Goal: Task Accomplishment & Management: Use online tool/utility

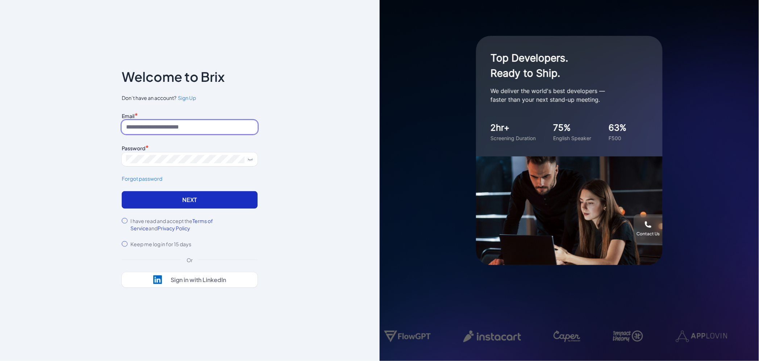
type input "**********"
click at [167, 196] on button "Next" at bounding box center [190, 199] width 136 height 17
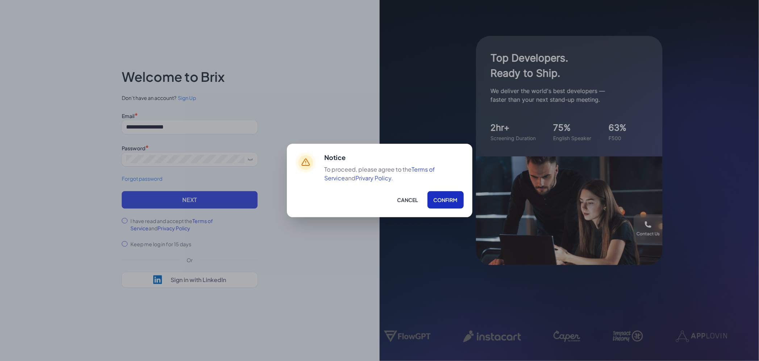
click at [446, 201] on button "Confirm" at bounding box center [445, 199] width 36 height 17
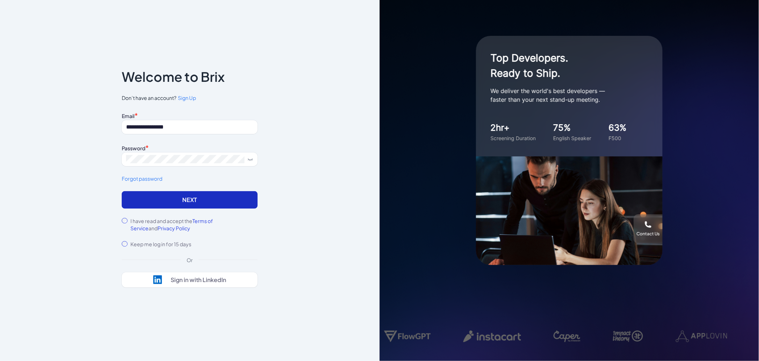
click at [200, 199] on button "Next" at bounding box center [190, 199] width 136 height 17
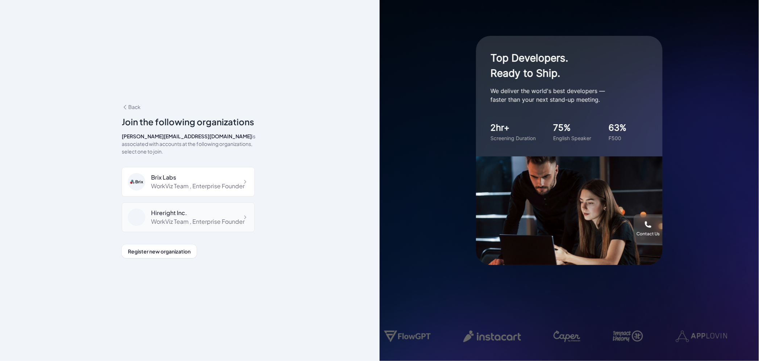
click at [190, 213] on div "Hireright Inc." at bounding box center [197, 213] width 93 height 9
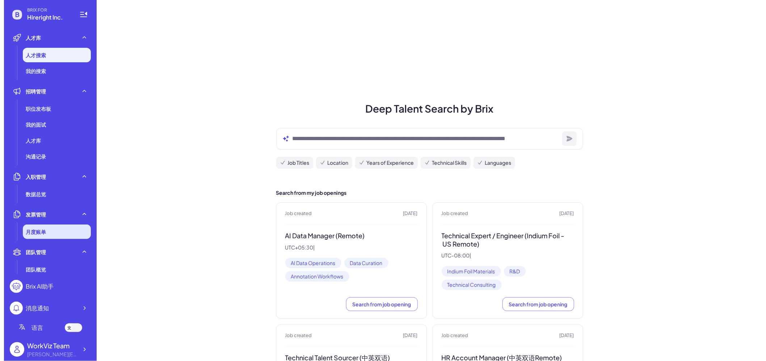
scroll to position [13, 0]
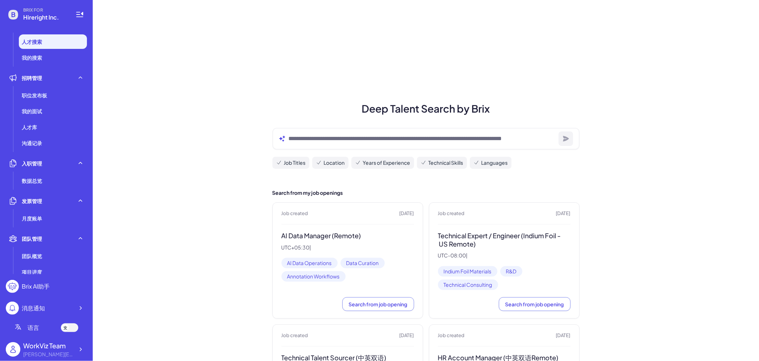
click at [65, 327] on icon at bounding box center [65, 326] width 0 height 1
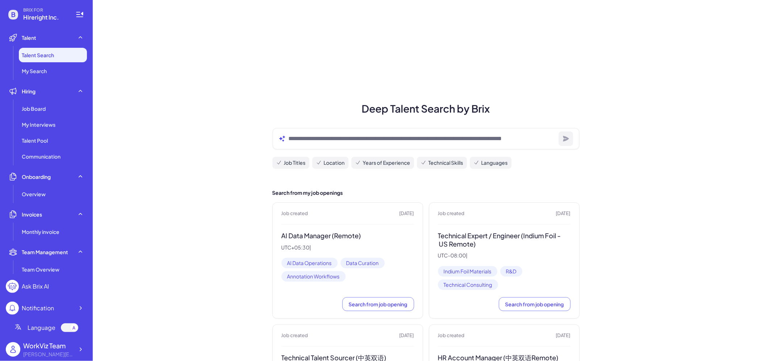
click at [55, 186] on li "Onboarding Overview" at bounding box center [46, 185] width 81 height 32
click at [55, 192] on div "Overview" at bounding box center [53, 194] width 68 height 14
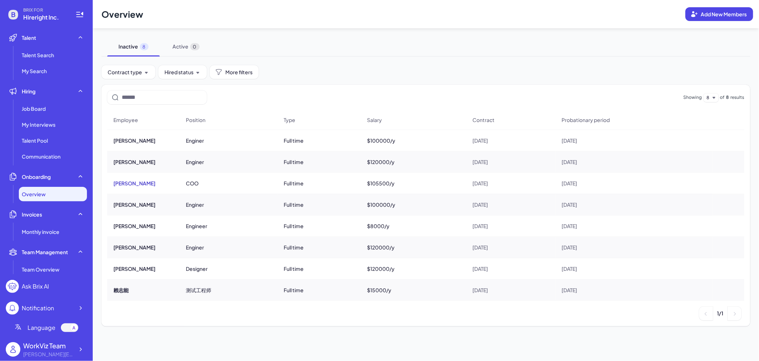
click at [122, 183] on button "carol" at bounding box center [134, 183] width 42 height 7
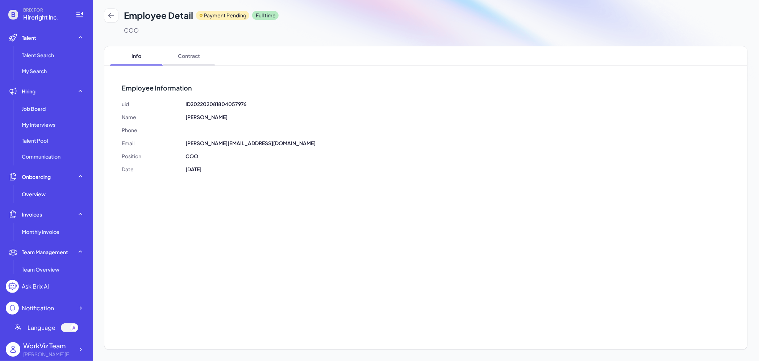
click at [189, 56] on span "Contract" at bounding box center [189, 55] width 53 height 19
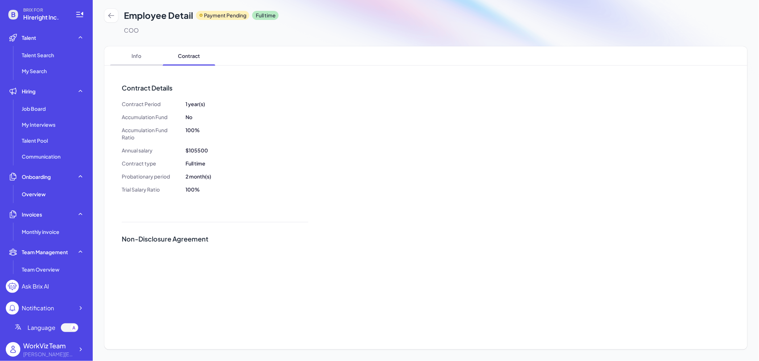
click at [138, 57] on span "Info" at bounding box center [136, 55] width 53 height 19
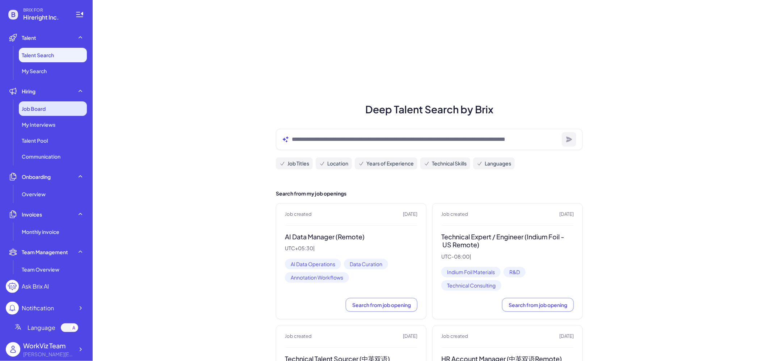
click at [44, 114] on div "Job Board" at bounding box center [53, 108] width 68 height 14
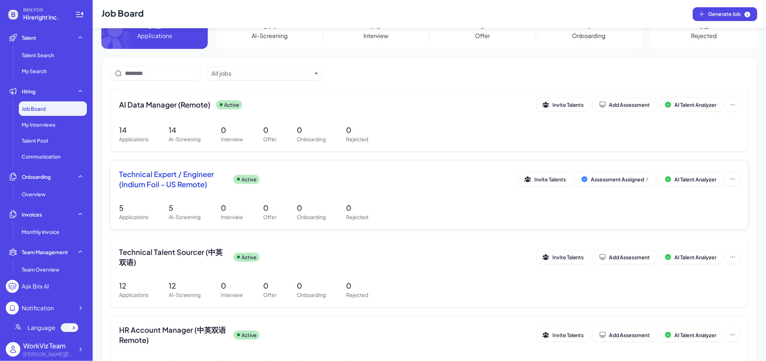
scroll to position [41, 0]
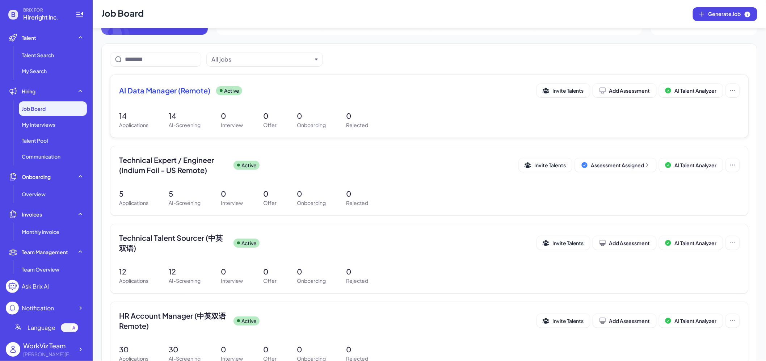
click at [175, 103] on div "AI Data Manager (Remote) Active Invite Talents Add Assessment AI Talent Analyze…" at bounding box center [429, 106] width 638 height 63
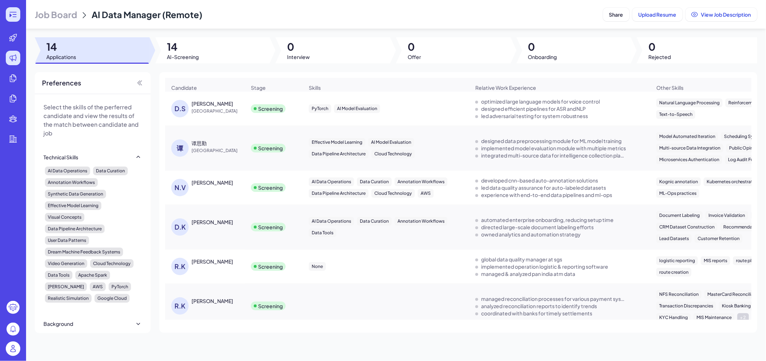
click at [15, 13] on icon at bounding box center [13, 14] width 9 height 9
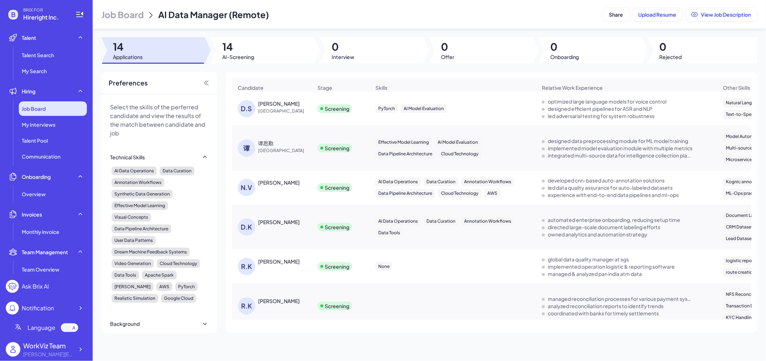
click at [55, 105] on div "Job Board" at bounding box center [53, 108] width 68 height 14
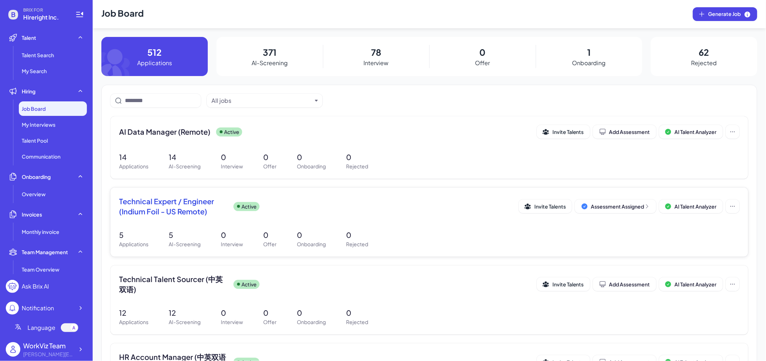
click at [181, 212] on span "Technical Expert / Engineer (Indium Foil - US Remote)" at bounding box center [173, 206] width 109 height 20
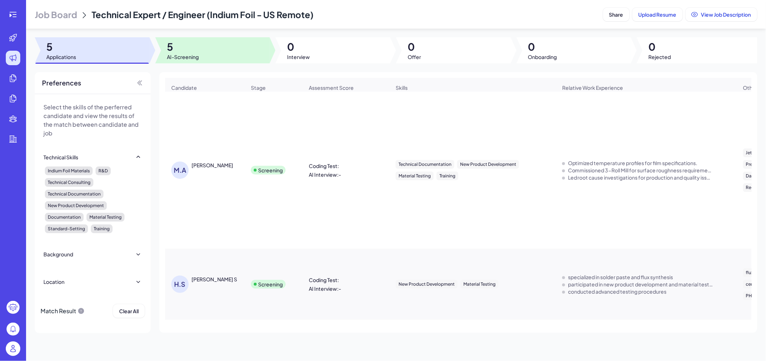
click at [210, 46] on div at bounding box center [212, 50] width 115 height 26
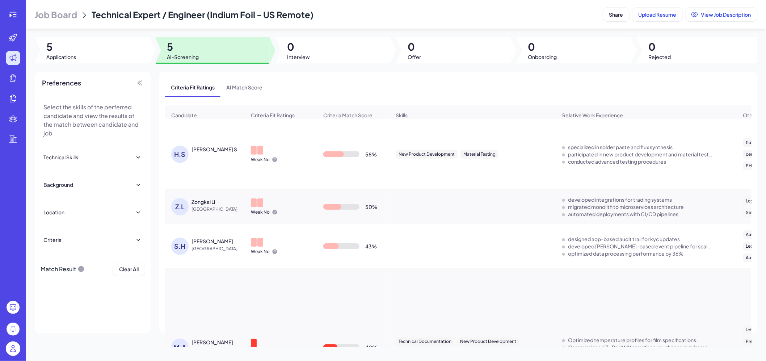
click at [200, 152] on div "Harikrishnan S" at bounding box center [215, 149] width 46 height 7
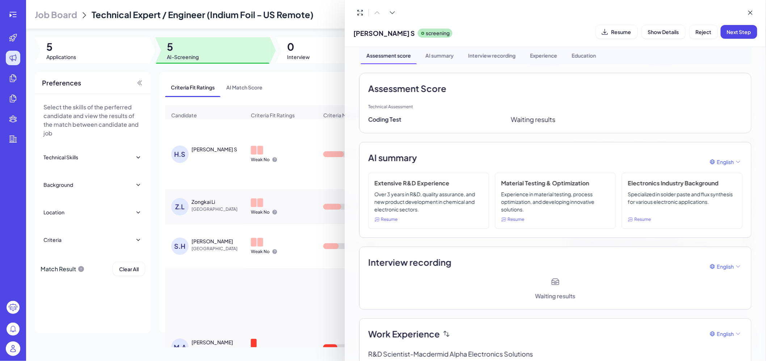
scroll to position [34, 0]
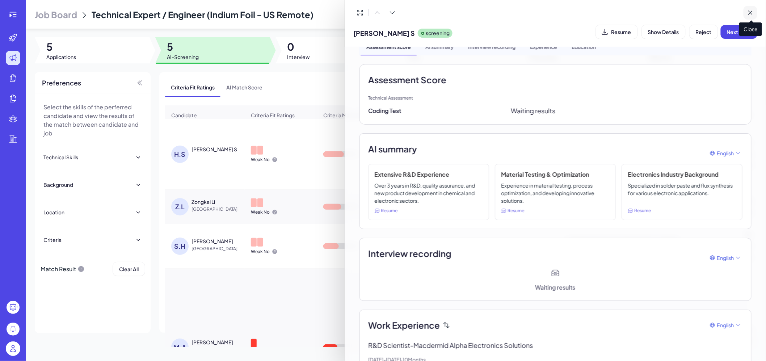
click at [750, 12] on icon at bounding box center [751, 13] width 4 height 4
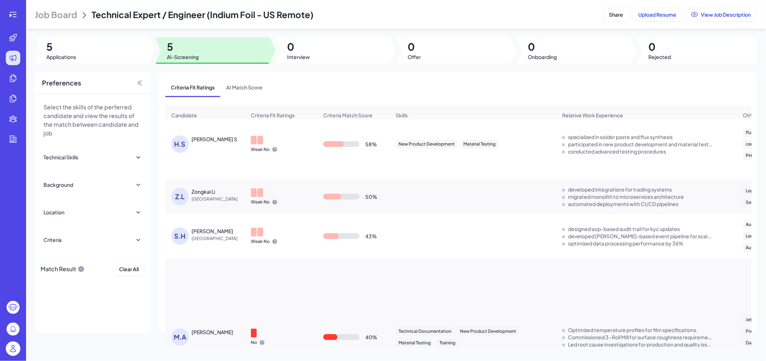
scroll to position [0, 0]
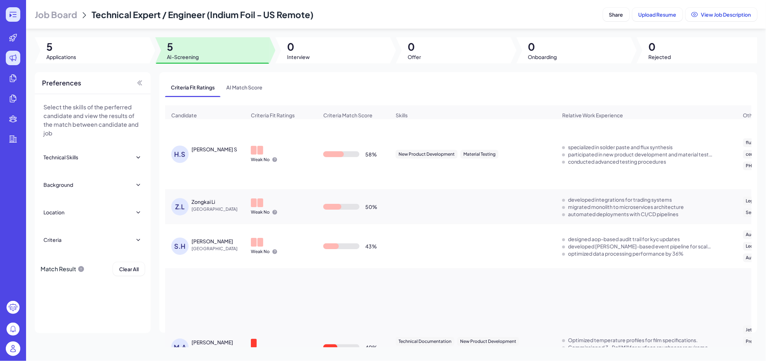
click at [14, 17] on icon at bounding box center [13, 14] width 9 height 9
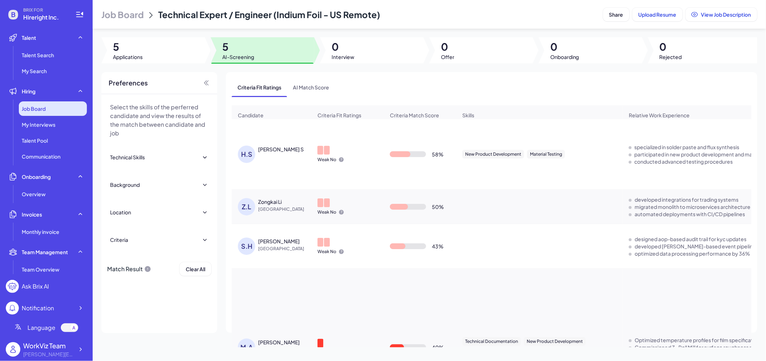
click at [37, 114] on div "Job Board" at bounding box center [53, 108] width 68 height 14
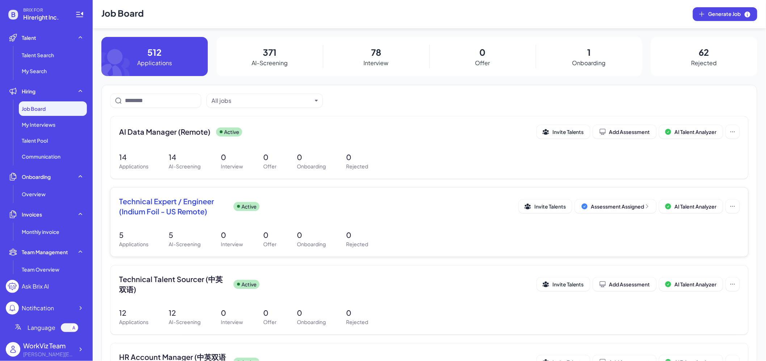
scroll to position [17, 0]
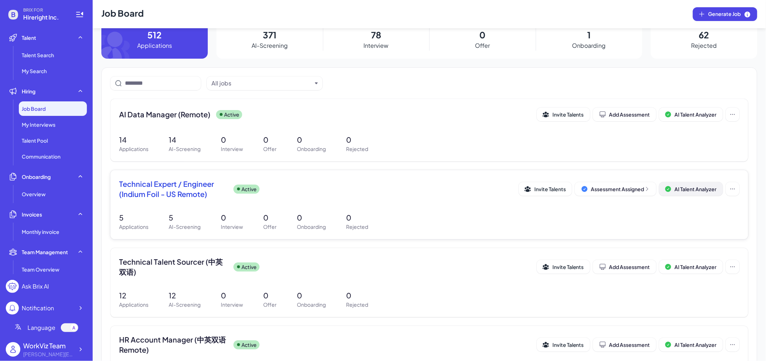
click at [686, 190] on span "AI Talent Analyzer" at bounding box center [696, 189] width 42 height 7
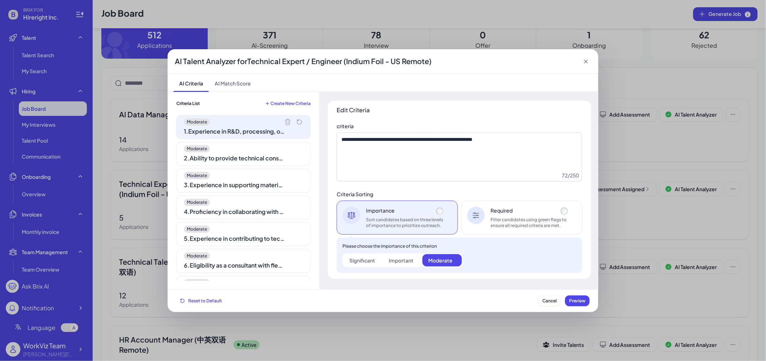
click at [265, 155] on div "2 . Ability to provide technical consulting on process optimization and new pro…" at bounding box center [234, 158] width 101 height 9
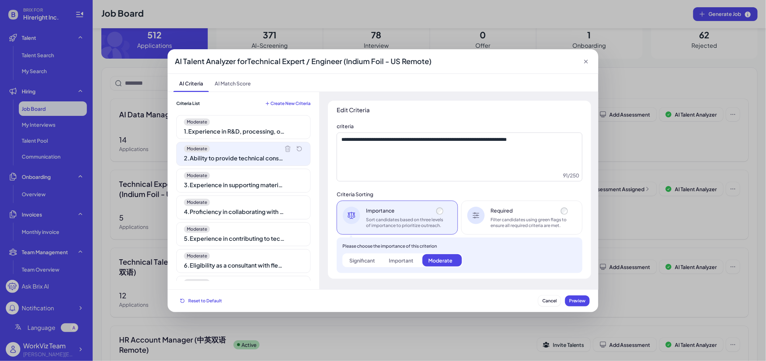
click at [259, 179] on div "Moderate" at bounding box center [243, 175] width 119 height 7
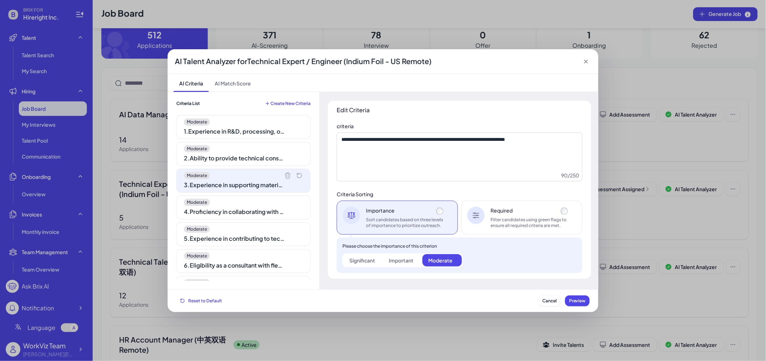
click at [256, 208] on div "4 . Proficiency in collaborating with technical, procurement, and manufacturing…" at bounding box center [234, 211] width 101 height 9
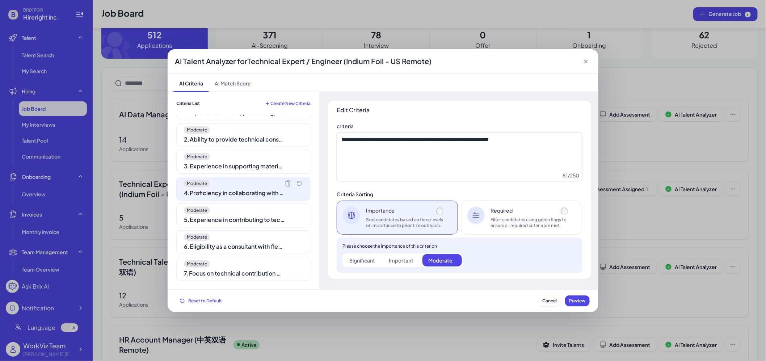
scroll to position [0, 0]
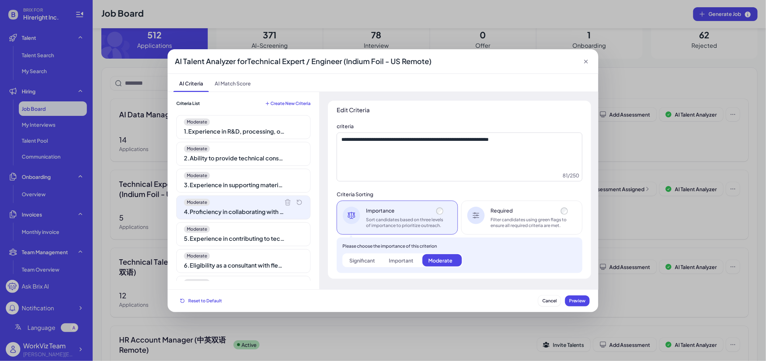
click at [243, 134] on div "1 . Experience in R&D, processing, or manufacturing of indium foil materials" at bounding box center [234, 131] width 101 height 9
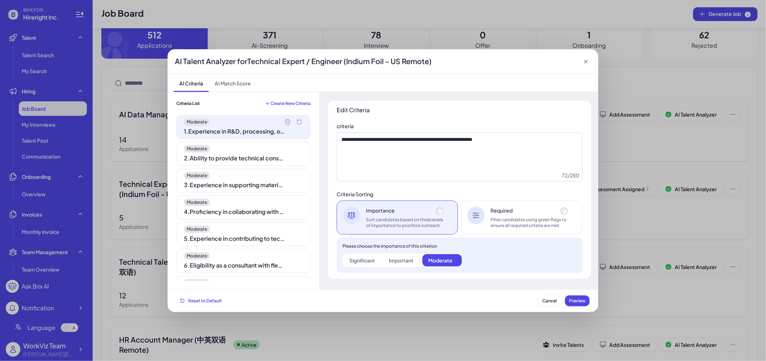
click at [243, 152] on div "Moderate" at bounding box center [243, 148] width 119 height 7
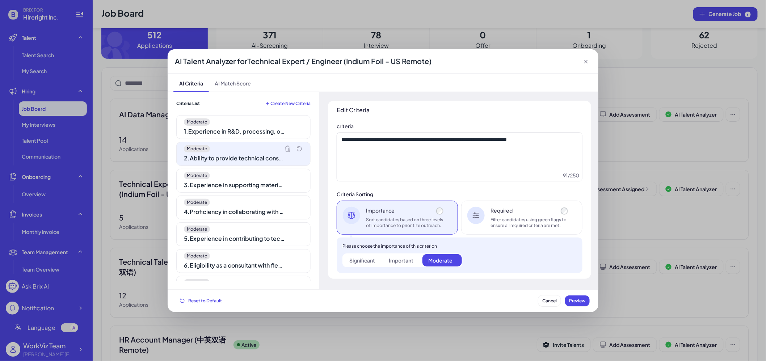
click at [243, 176] on div "Moderate" at bounding box center [243, 175] width 119 height 7
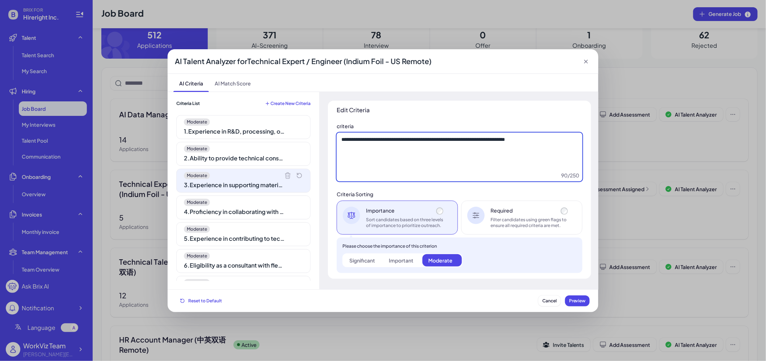
click at [433, 150] on textarea "**********" at bounding box center [460, 157] width 246 height 49
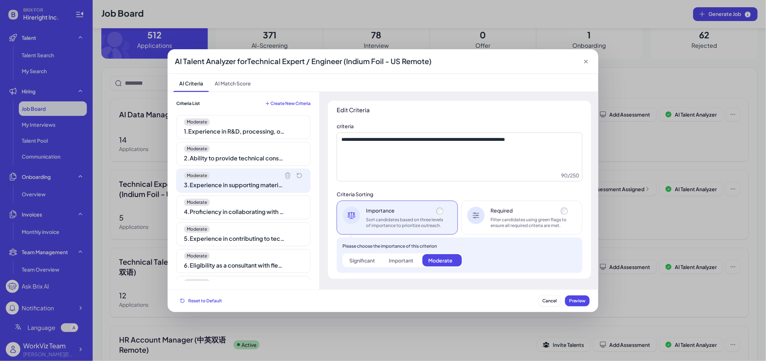
click at [242, 211] on div "4 . Proficiency in collaborating with technical, procurement, and manufacturing…" at bounding box center [234, 211] width 101 height 9
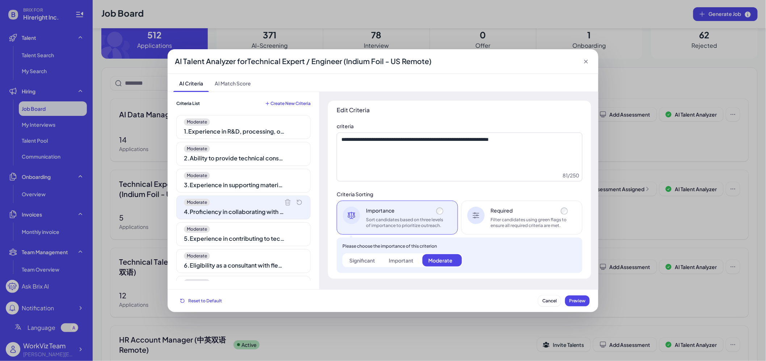
click at [242, 211] on div "4 . Proficiency in collaborating with technical, procurement, and manufacturing…" at bounding box center [234, 211] width 101 height 9
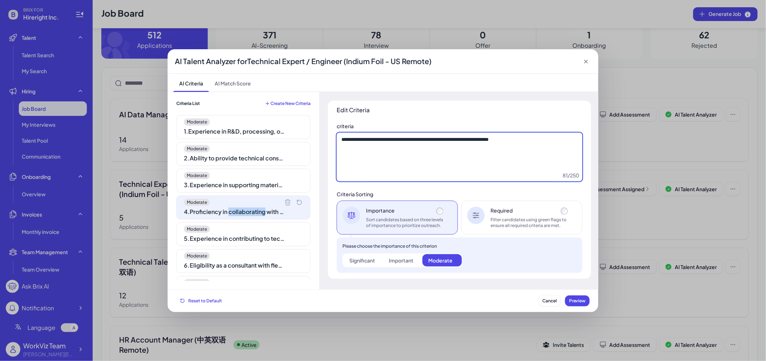
click at [402, 161] on textarea "**********" at bounding box center [460, 157] width 246 height 49
type textarea "**********"
click at [438, 140] on textarea "**********" at bounding box center [460, 157] width 246 height 49
type textarea "**********"
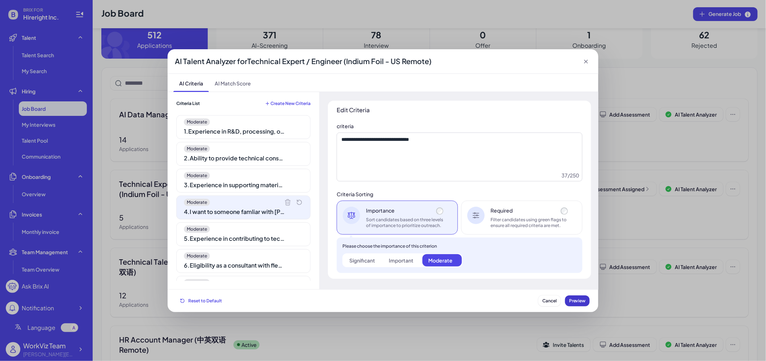
click at [581, 303] on button "Preview" at bounding box center [577, 300] width 25 height 11
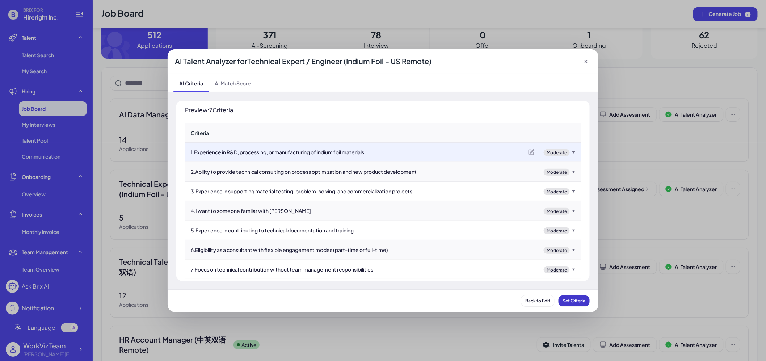
click at [581, 303] on span "Set Criteria" at bounding box center [574, 300] width 23 height 5
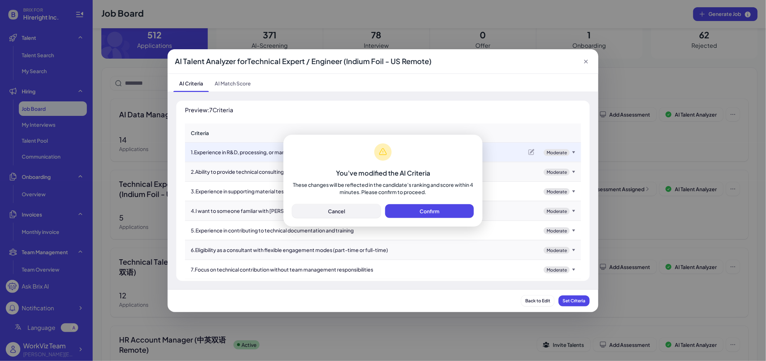
click at [339, 209] on span "Cancel" at bounding box center [336, 211] width 17 height 7
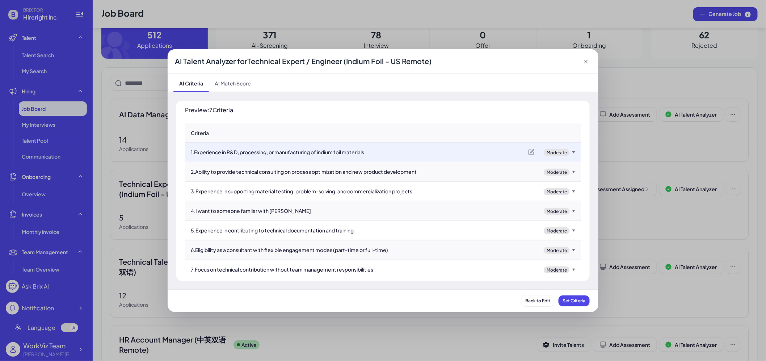
click at [586, 61] on icon at bounding box center [586, 61] width 7 height 7
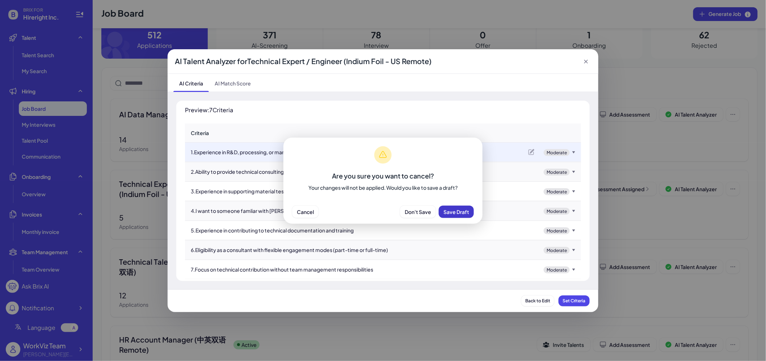
click at [446, 212] on span "Save Draft" at bounding box center [457, 212] width 26 height 7
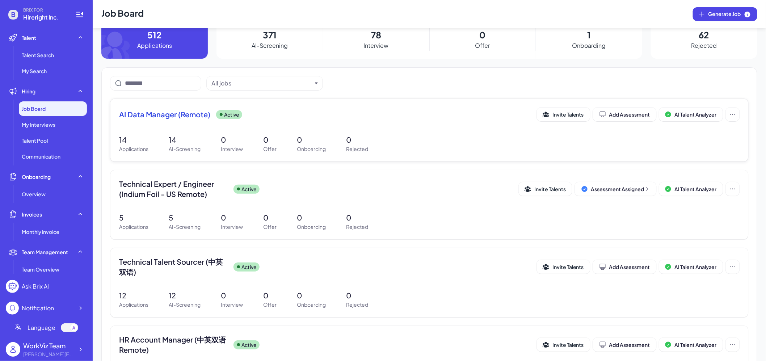
click at [184, 123] on div "AI Data Manager (Remote) Active Invite Talents Add Assessment AI Talent Analyzer" at bounding box center [429, 117] width 621 height 18
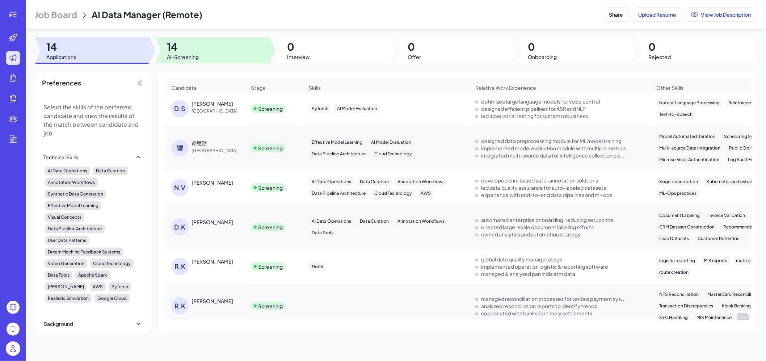
click at [214, 53] on div at bounding box center [212, 50] width 115 height 26
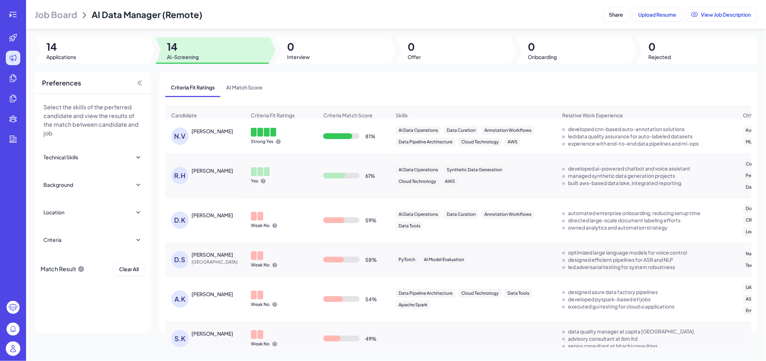
click at [119, 235] on div "Criteria" at bounding box center [92, 240] width 98 height 16
click at [107, 217] on div "Location" at bounding box center [92, 212] width 98 height 16
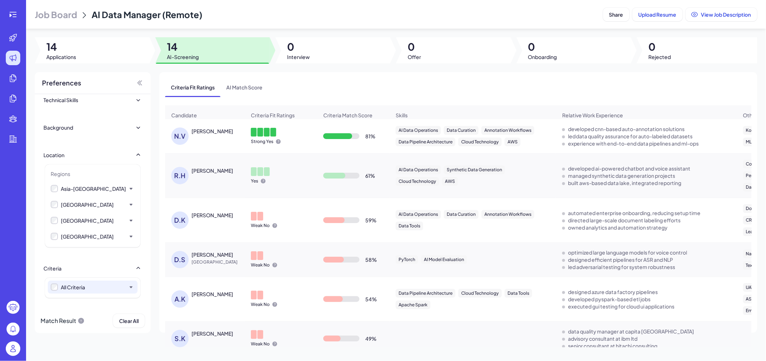
click at [131, 288] on icon at bounding box center [130, 287] width 7 height 7
click at [95, 303] on div "Expertise in dataset curation for AI model training" at bounding box center [95, 305] width 62 height 22
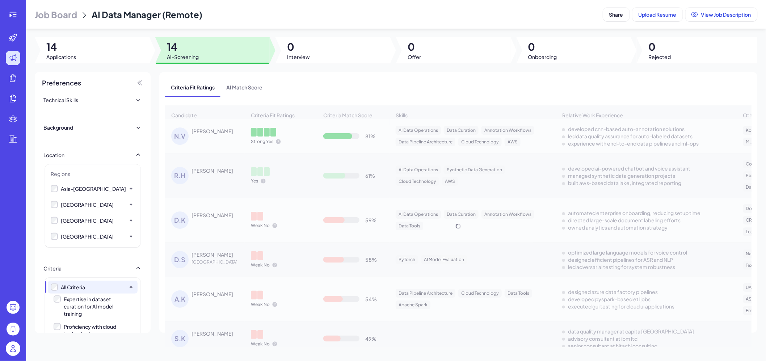
click at [95, 327] on div "Proficiency with cloud technologies" at bounding box center [95, 330] width 62 height 14
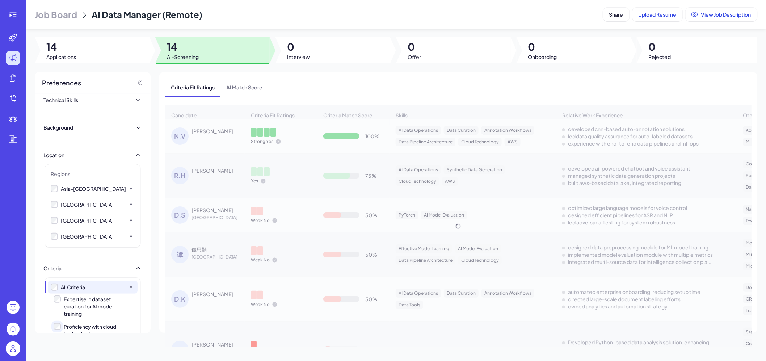
scroll to position [106, 0]
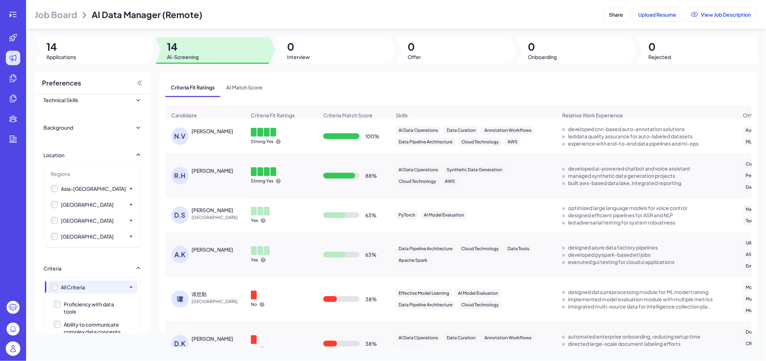
click at [82, 306] on div "Proficiency with data tools" at bounding box center [95, 308] width 62 height 14
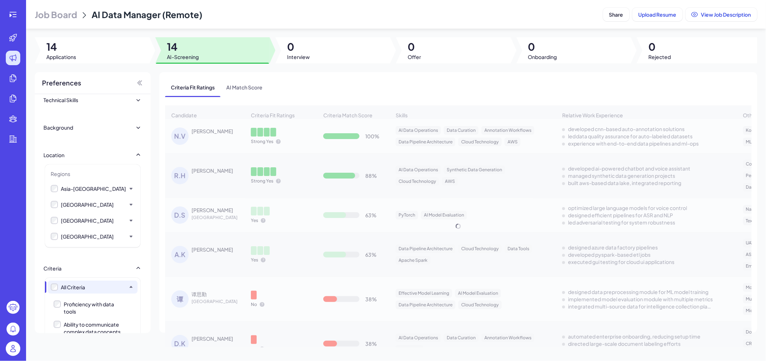
click at [82, 323] on div "Ability to communicate complex data concepts to diverse teams" at bounding box center [95, 332] width 62 height 22
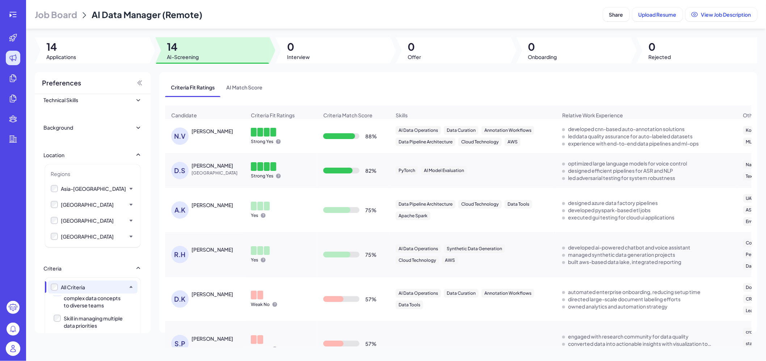
scroll to position [144, 0]
click at [82, 322] on div "Skill in managing multiple data priorities" at bounding box center [95, 317] width 62 height 14
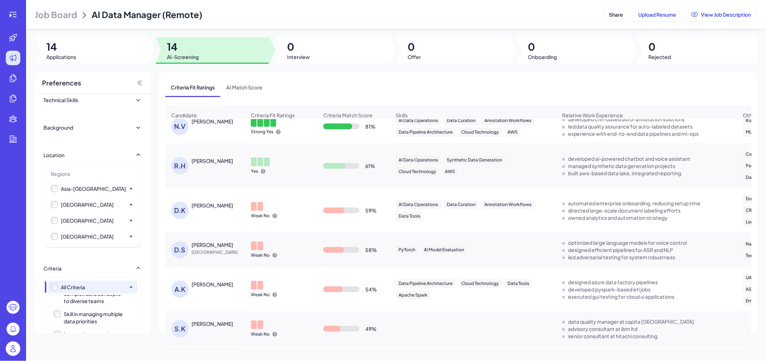
scroll to position [0, 0]
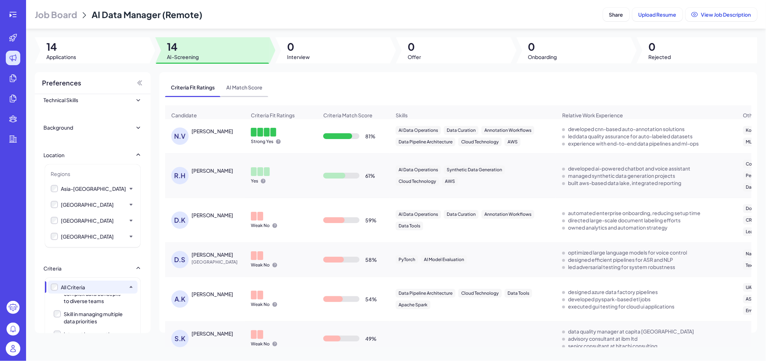
click at [240, 84] on span "AI Match Score" at bounding box center [245, 87] width 48 height 19
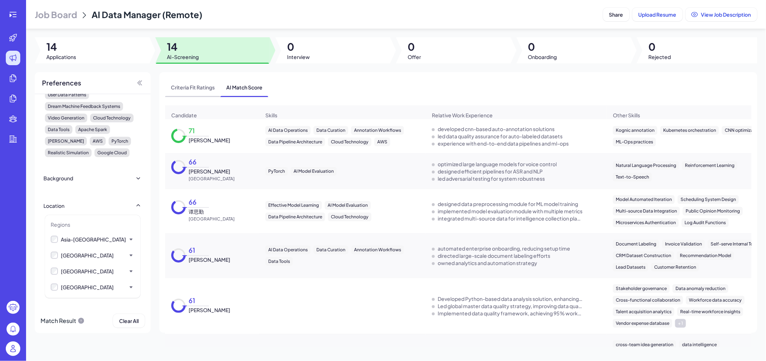
click at [192, 91] on span "Criteria Fit Ratings" at bounding box center [192, 87] width 55 height 19
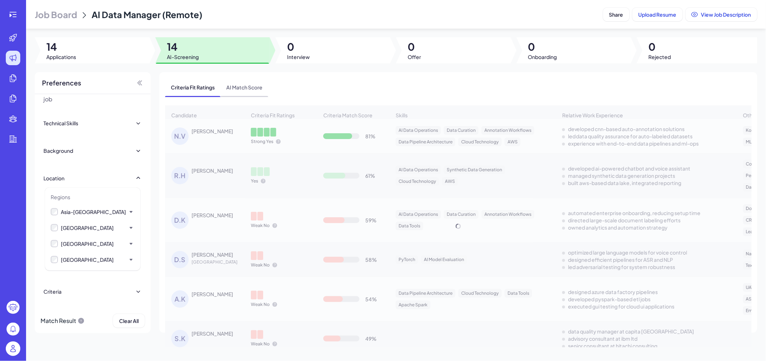
click at [243, 86] on span "AI Match Score" at bounding box center [245, 87] width 48 height 19
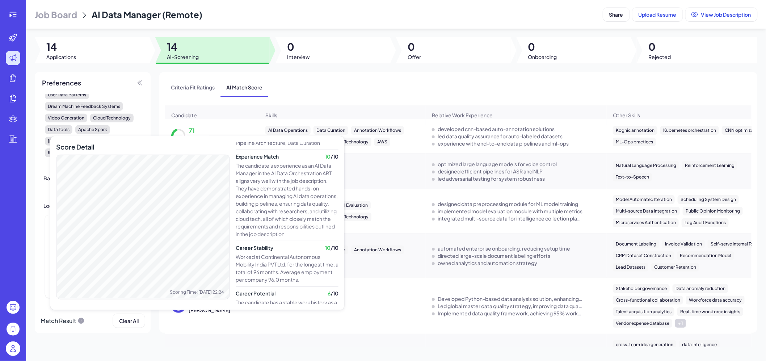
scroll to position [173, 0]
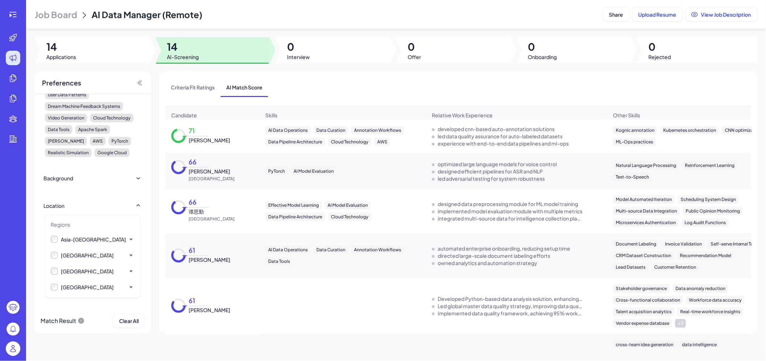
click at [203, 137] on span "Nithin Veettil" at bounding box center [210, 140] width 42 height 7
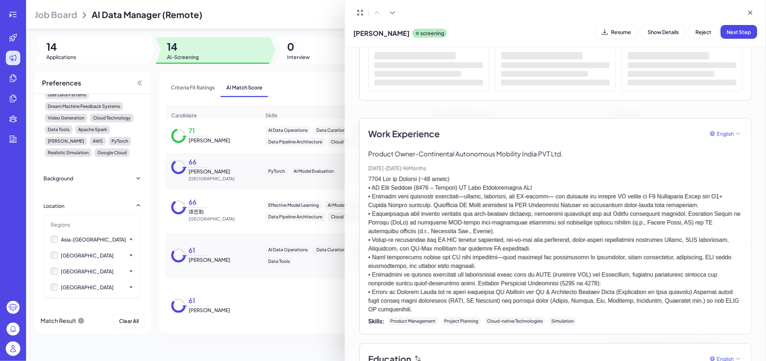
scroll to position [7, 0]
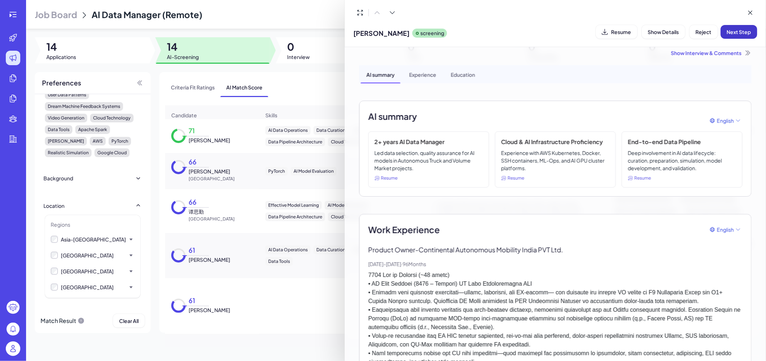
click at [739, 33] on span "Next Step" at bounding box center [739, 32] width 24 height 7
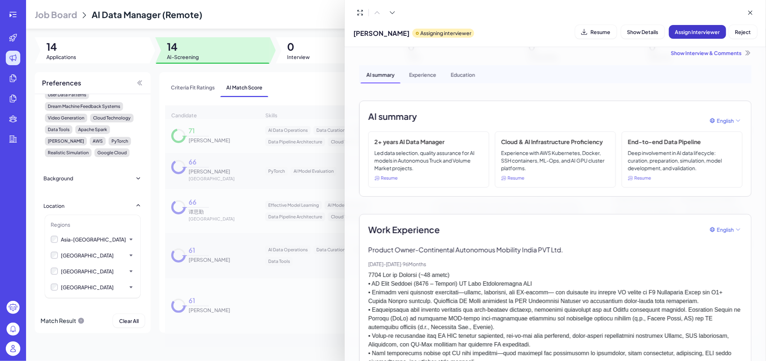
click at [704, 32] on span "Assign Interviewer" at bounding box center [697, 32] width 45 height 7
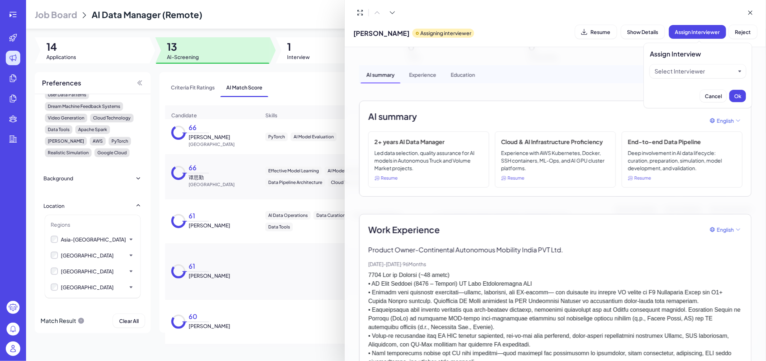
click at [683, 73] on div "Select Interviewer" at bounding box center [680, 71] width 51 height 9
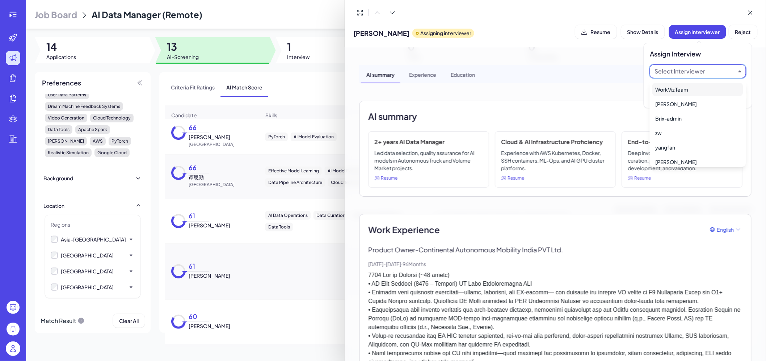
click at [676, 91] on div "WorkViz Team" at bounding box center [698, 89] width 91 height 13
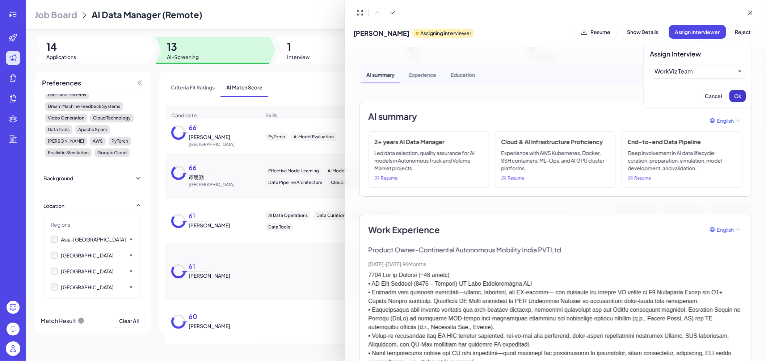
click at [740, 96] on span "Ok" at bounding box center [737, 96] width 7 height 7
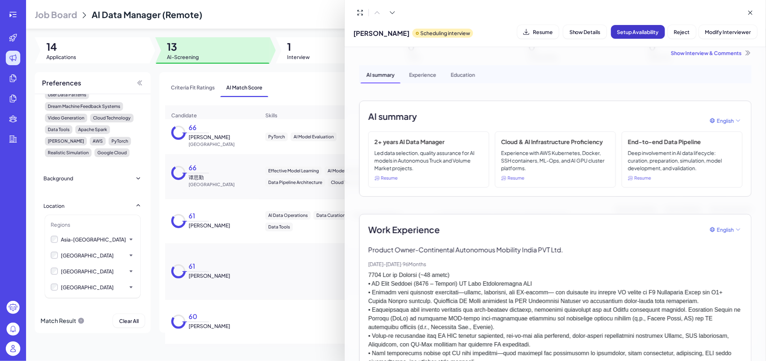
click at [643, 32] on span "Setup Availability" at bounding box center [638, 32] width 42 height 7
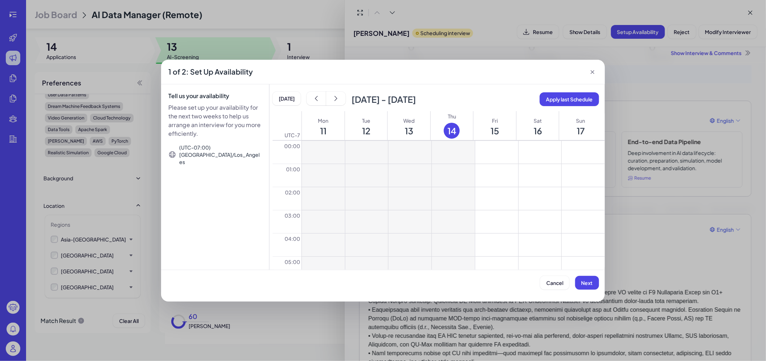
click at [326, 102] on button "show next" at bounding box center [336, 99] width 20 height 14
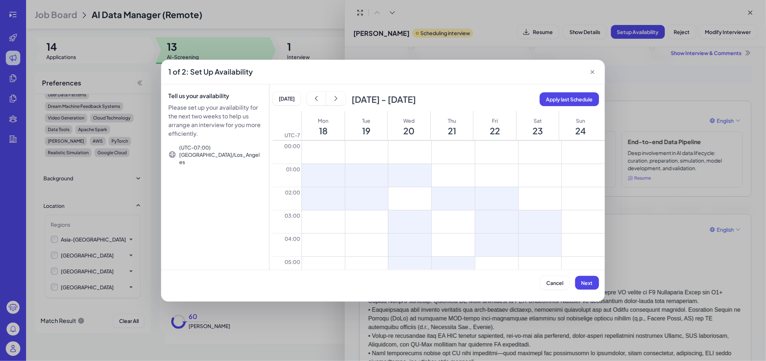
drag, startPoint x: 322, startPoint y: 190, endPoint x: 510, endPoint y: 206, distance: 188.6
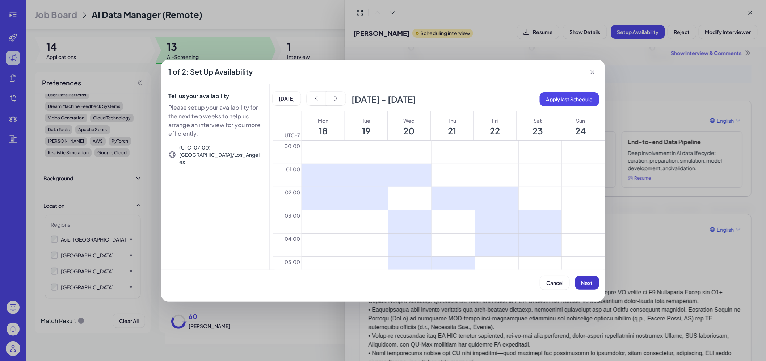
click at [585, 282] on span "Next" at bounding box center [587, 283] width 12 height 7
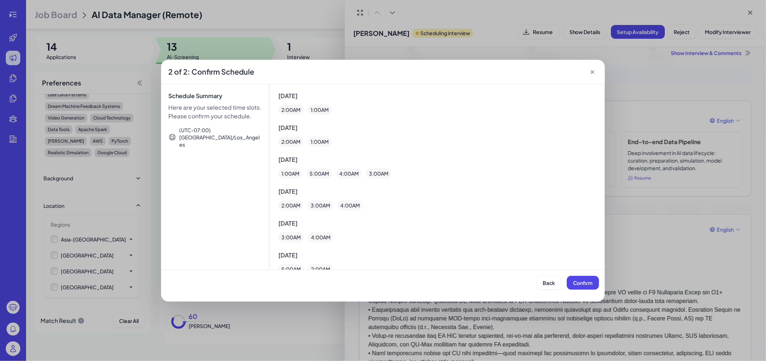
scroll to position [4, 0]
click at [594, 70] on icon at bounding box center [592, 71] width 7 height 7
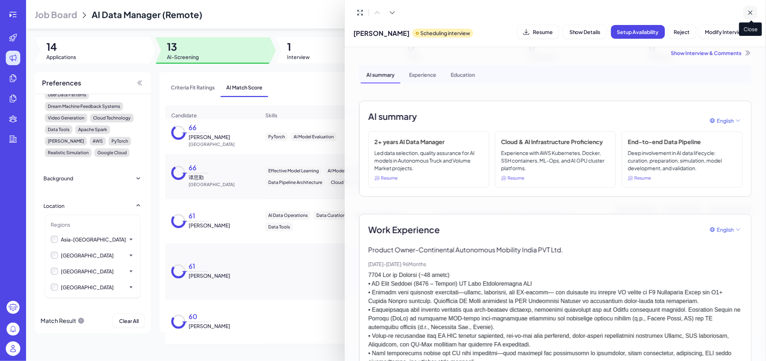
click at [755, 15] on button at bounding box center [751, 13] width 14 height 14
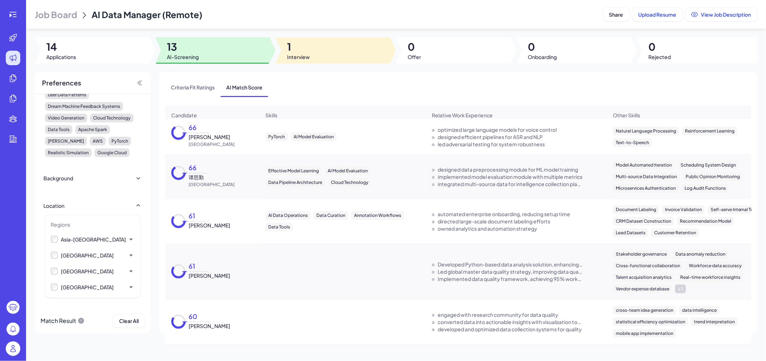
click at [348, 55] on div at bounding box center [333, 50] width 115 height 26
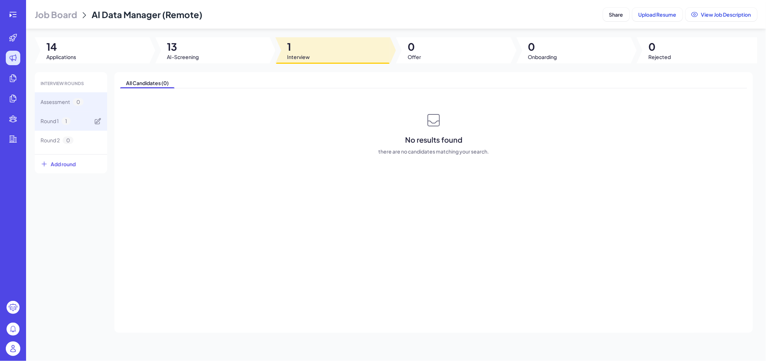
click at [87, 117] on div "Round 1 1" at bounding box center [71, 121] width 72 height 19
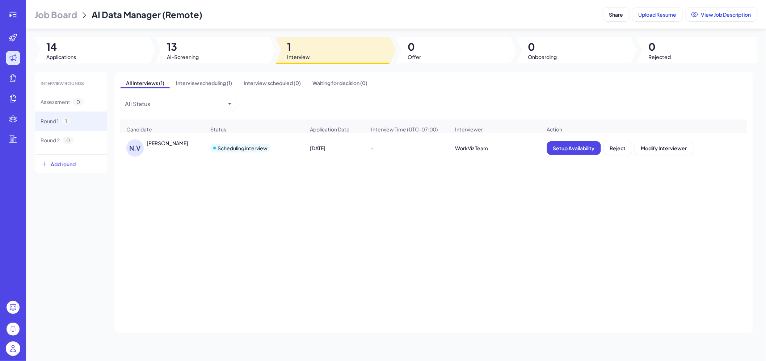
click at [630, 196] on div "N.V Nithin Veettil Scheduling interview Jul 31, 2025 - WorkViz Team Setup Avail…" at bounding box center [433, 217] width 627 height 168
click at [15, 16] on icon at bounding box center [12, 14] width 7 height 5
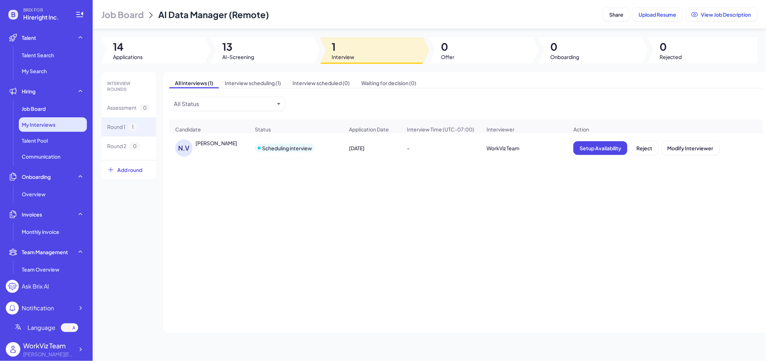
click at [57, 125] on div "My Interviews" at bounding box center [53, 124] width 68 height 14
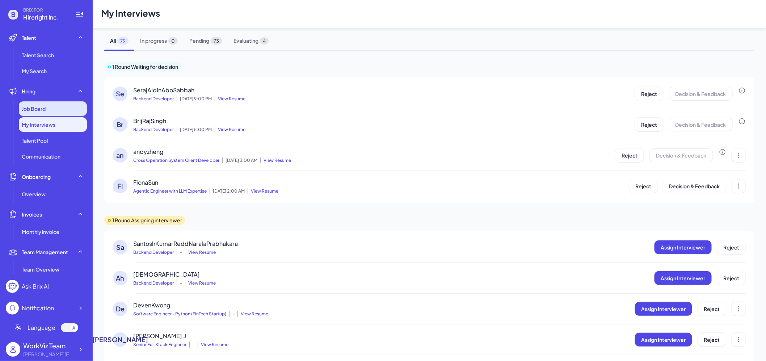
click at [58, 113] on div "Job Board" at bounding box center [53, 108] width 68 height 14
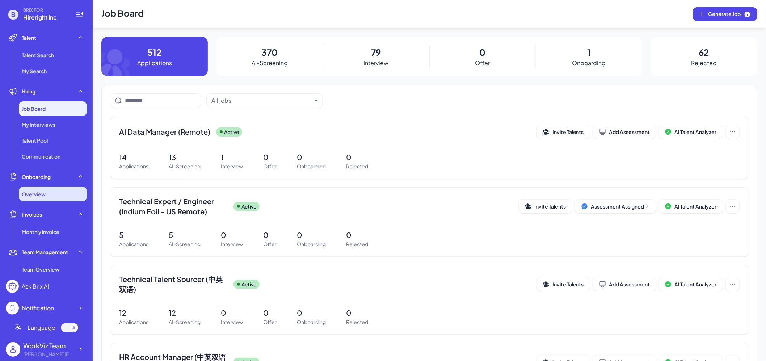
click at [68, 189] on div "Overview" at bounding box center [53, 194] width 68 height 14
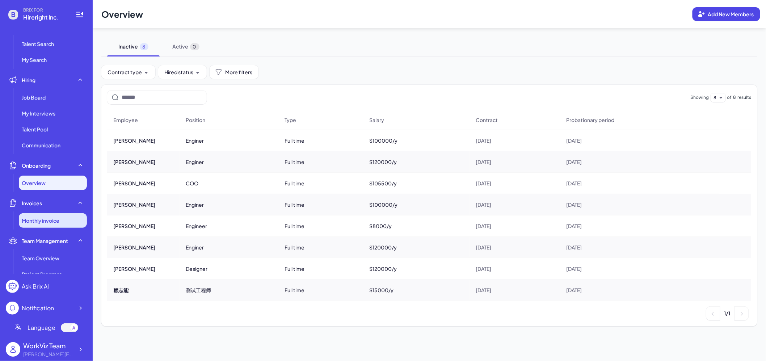
scroll to position [12, 0]
click at [53, 223] on li "Monthly invoice" at bounding box center [53, 220] width 68 height 14
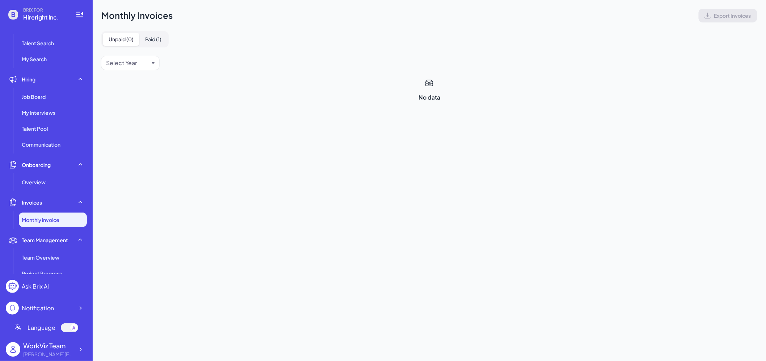
click at [161, 43] on button "Paid ( 1 )" at bounding box center [153, 39] width 28 height 13
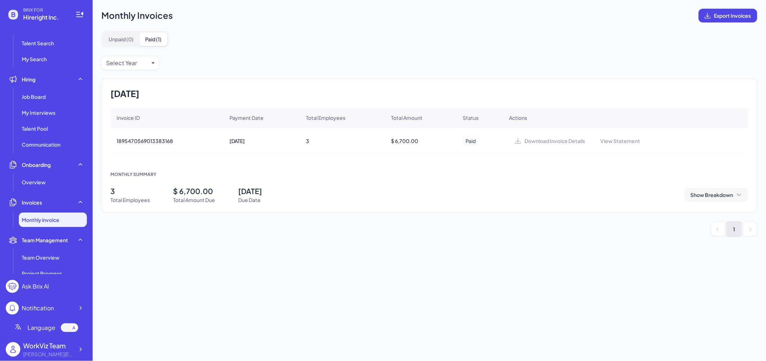
click at [732, 195] on span "Show Breakdown" at bounding box center [712, 194] width 43 height 7
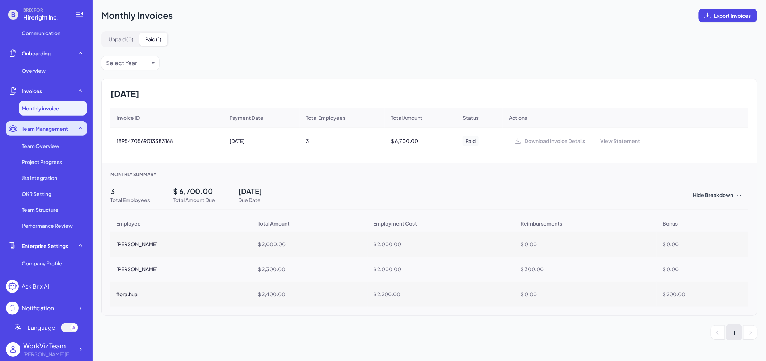
scroll to position [123, 0]
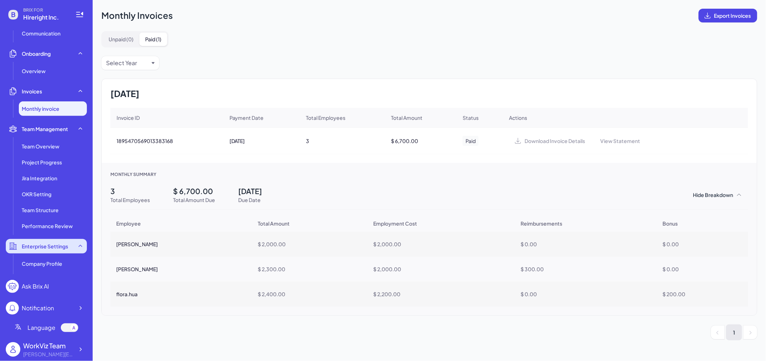
click at [58, 246] on span "Enterprise Settings" at bounding box center [45, 246] width 46 height 7
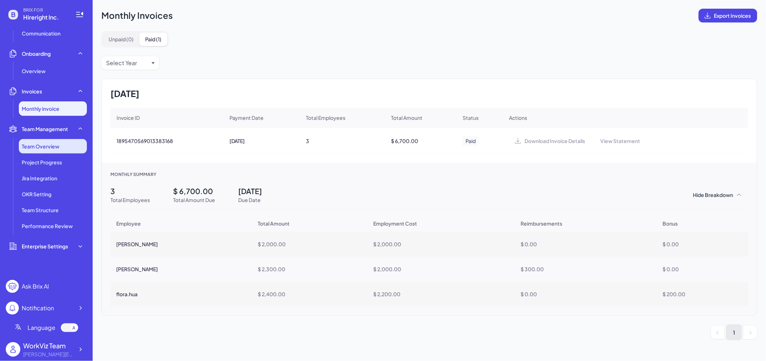
click at [60, 146] on li "Team Overview" at bounding box center [53, 146] width 68 height 14
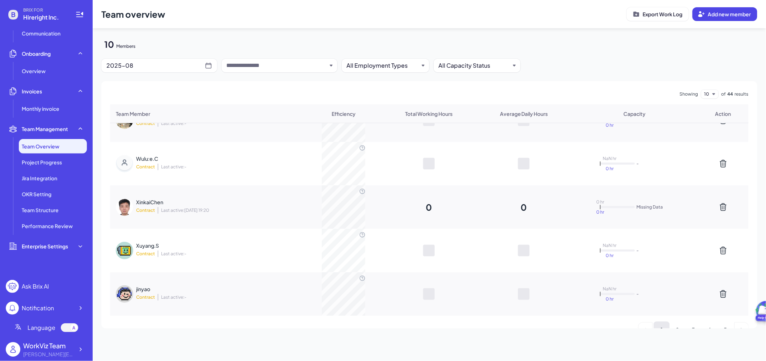
scroll to position [256, 0]
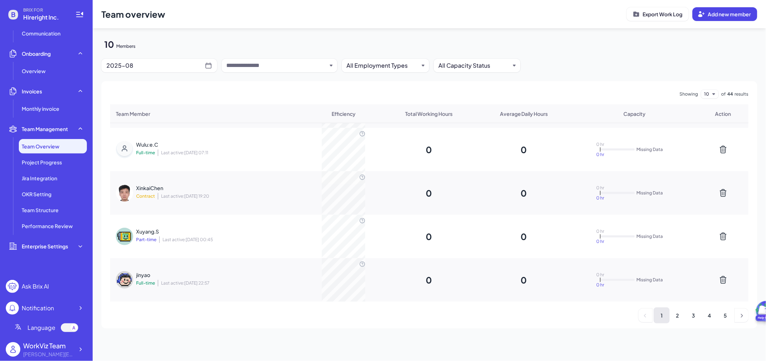
click at [258, 64] on input "text" at bounding box center [276, 65] width 101 height 9
click at [194, 62] on div "2025-08" at bounding box center [155, 65] width 98 height 10
click at [165, 122] on div "Feb" at bounding box center [159, 120] width 28 height 11
click at [682, 316] on li "2" at bounding box center [678, 315] width 16 height 16
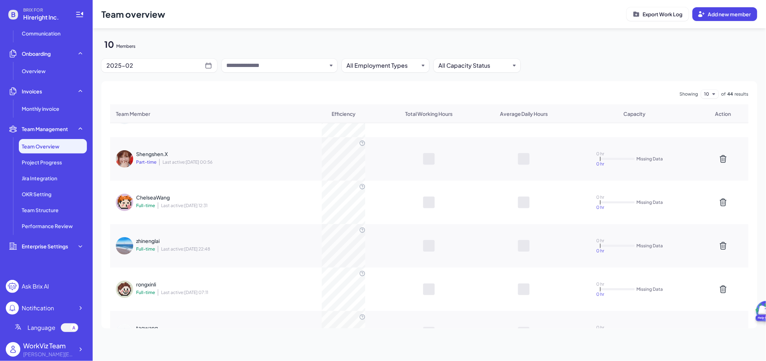
scroll to position [155, 0]
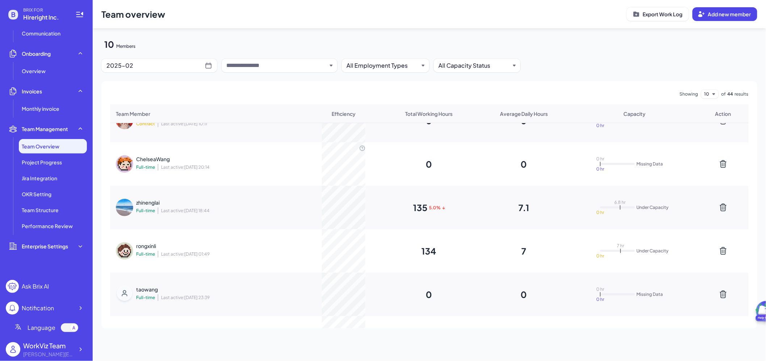
click at [209, 251] on span "Last active: 2025-04-11 01:49" at bounding box center [184, 254] width 52 height 7
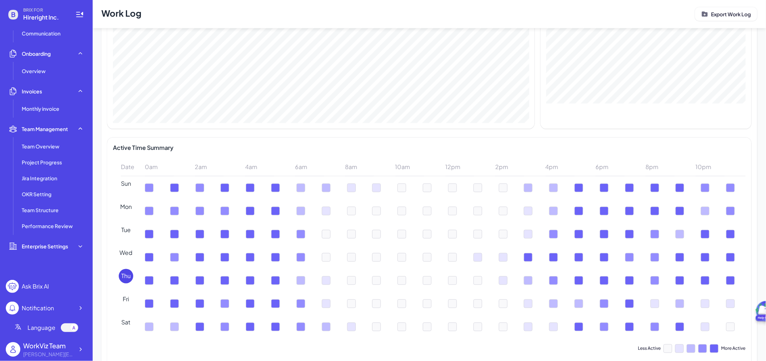
scroll to position [361, 0]
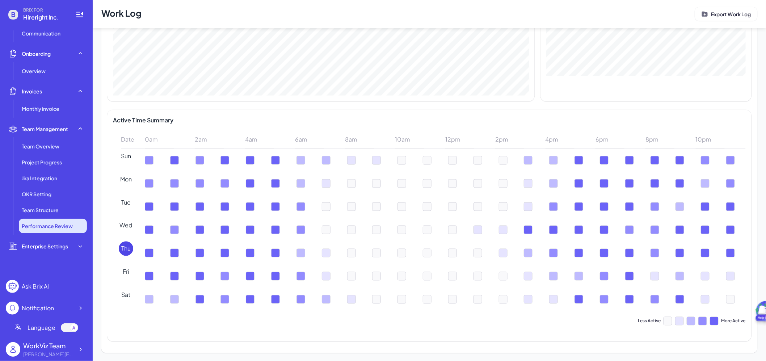
click at [67, 219] on li "Performance Review" at bounding box center [53, 226] width 68 height 14
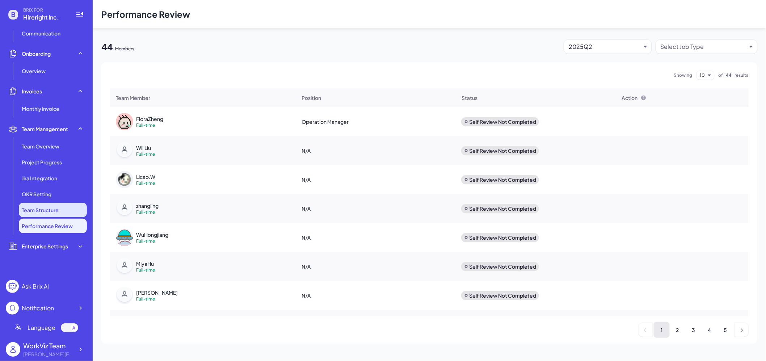
click at [62, 209] on li "Team Structure" at bounding box center [53, 210] width 68 height 14
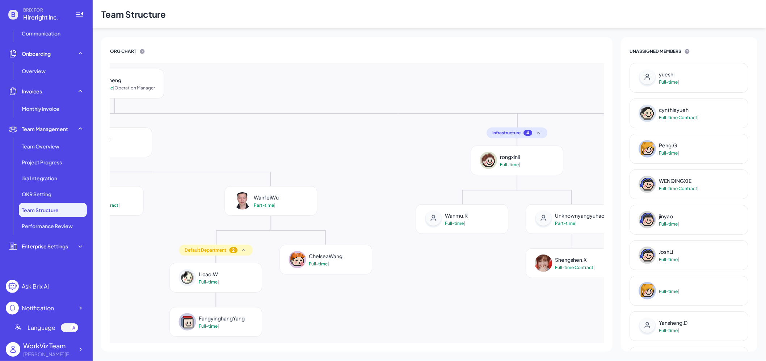
scroll to position [0, 654]
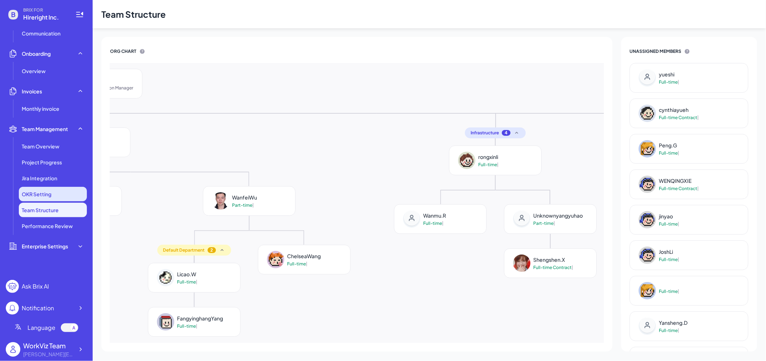
click at [72, 192] on li "OKR Setting" at bounding box center [53, 194] width 68 height 14
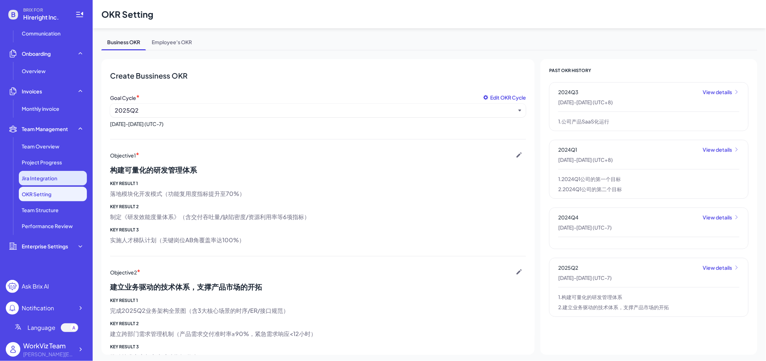
click at [69, 178] on li "Jira Integration" at bounding box center [53, 178] width 68 height 14
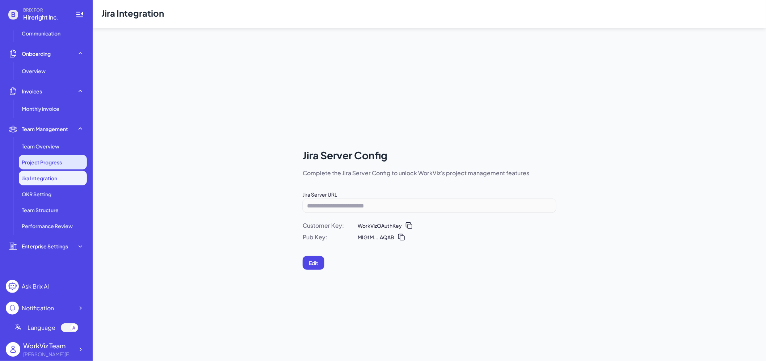
click at [67, 160] on li "Project Progress" at bounding box center [53, 162] width 68 height 14
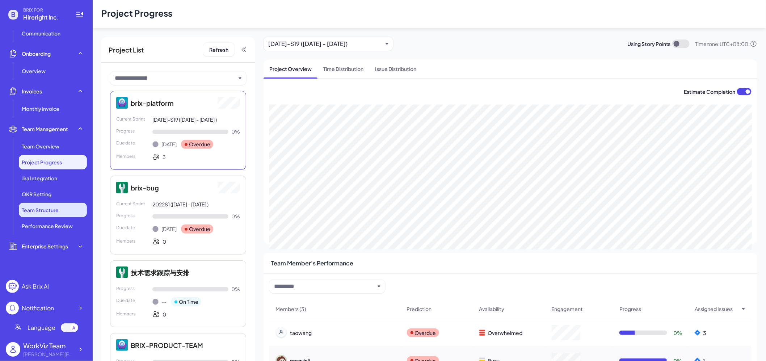
click at [62, 208] on li "Team Structure" at bounding box center [53, 210] width 68 height 14
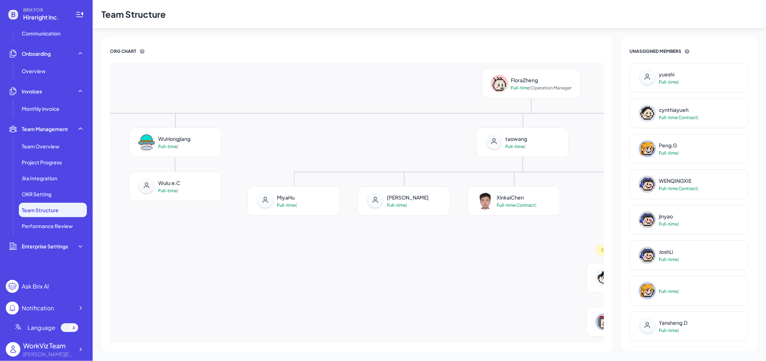
scroll to position [0, 240]
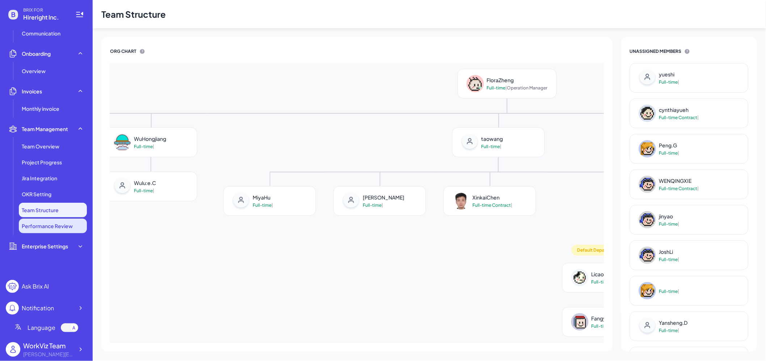
click at [50, 224] on span "Performance Review" at bounding box center [47, 225] width 51 height 7
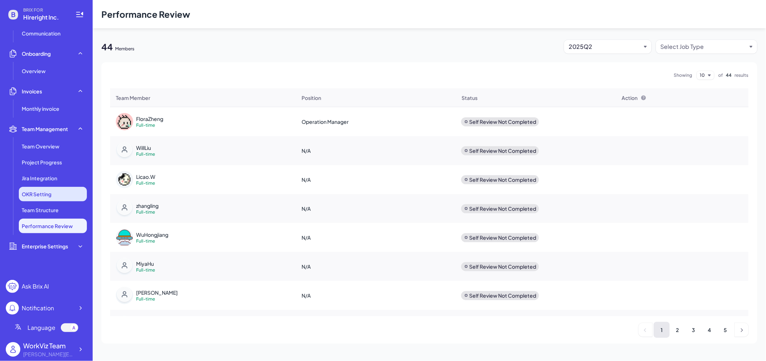
click at [36, 198] on li "OKR Setting" at bounding box center [53, 194] width 68 height 14
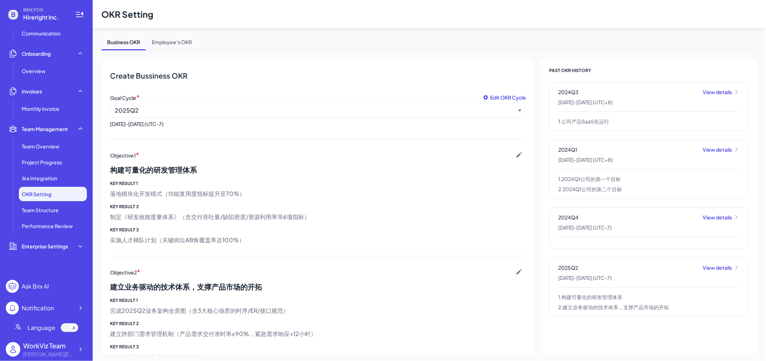
click at [509, 100] on span "Edit OKR Cycle" at bounding box center [508, 97] width 36 height 7
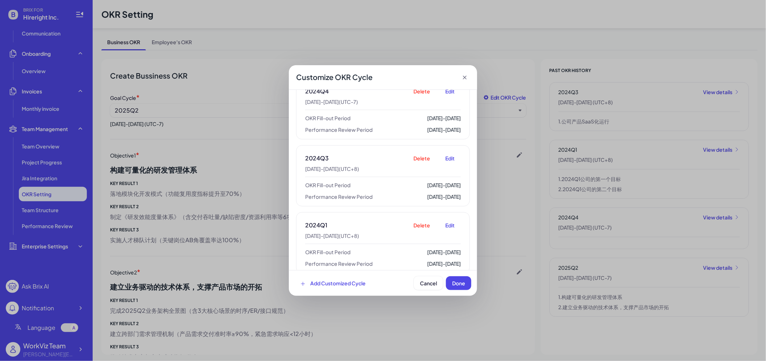
scroll to position [96, 0]
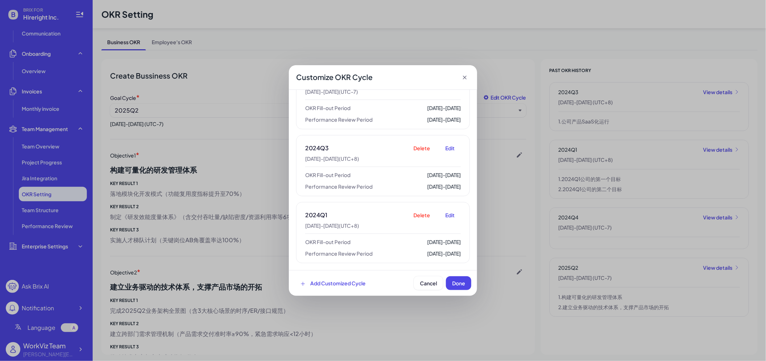
click at [467, 79] on icon at bounding box center [464, 77] width 7 height 7
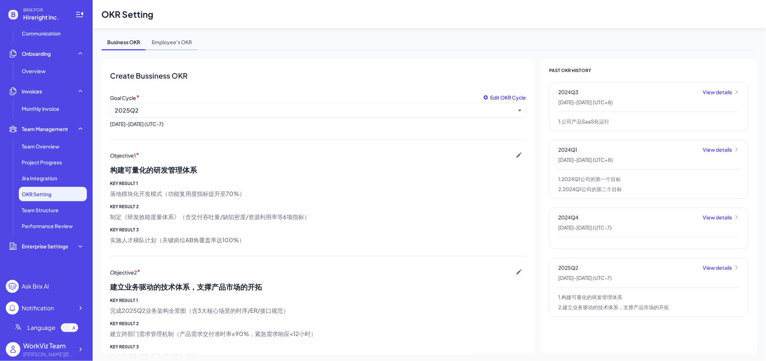
click at [188, 45] on span "Employee's OKR" at bounding box center [172, 43] width 52 height 13
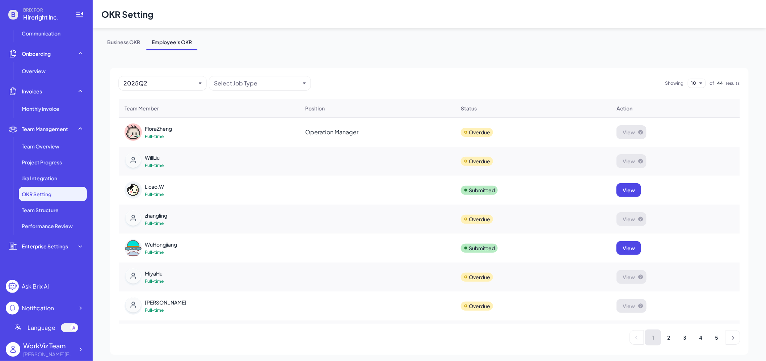
scroll to position [20, 0]
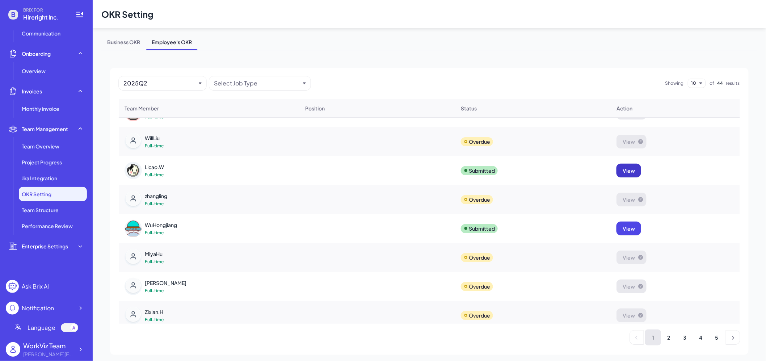
click at [629, 172] on span "View" at bounding box center [629, 170] width 12 height 7
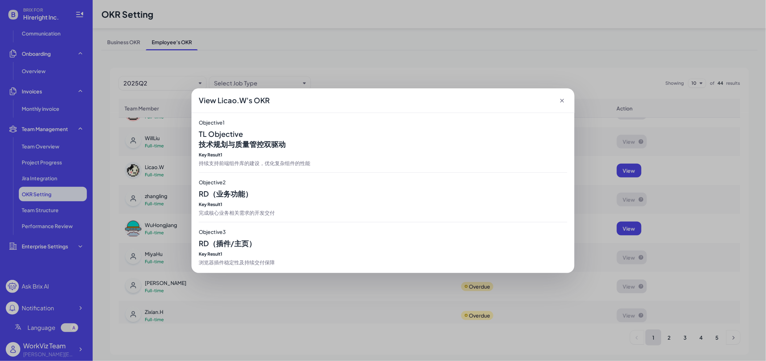
click at [564, 100] on icon at bounding box center [562, 100] width 7 height 7
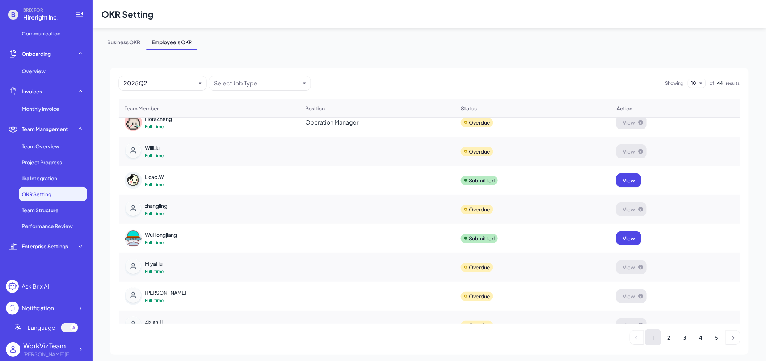
scroll to position [0, 0]
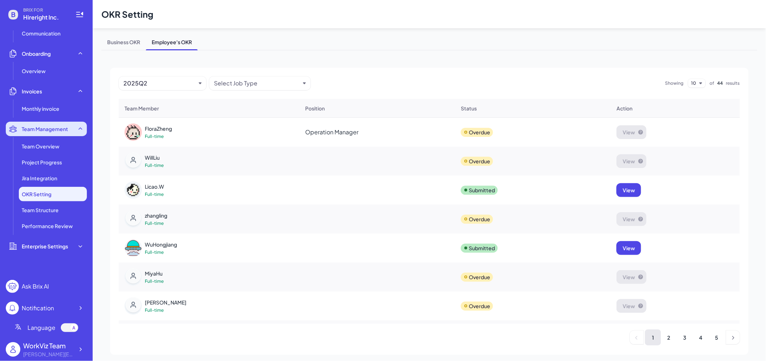
click at [57, 133] on div "Team Management" at bounding box center [46, 129] width 81 height 14
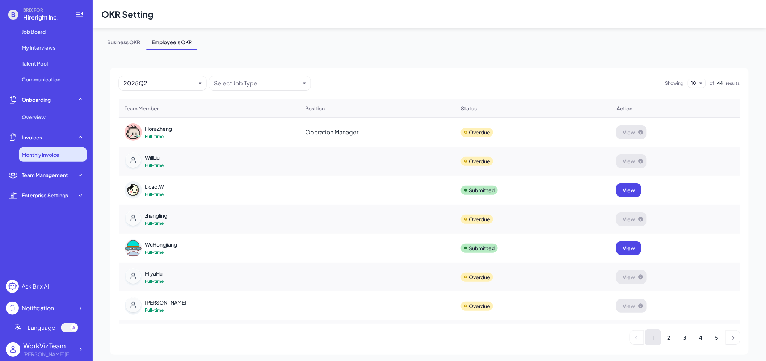
scroll to position [41, 0]
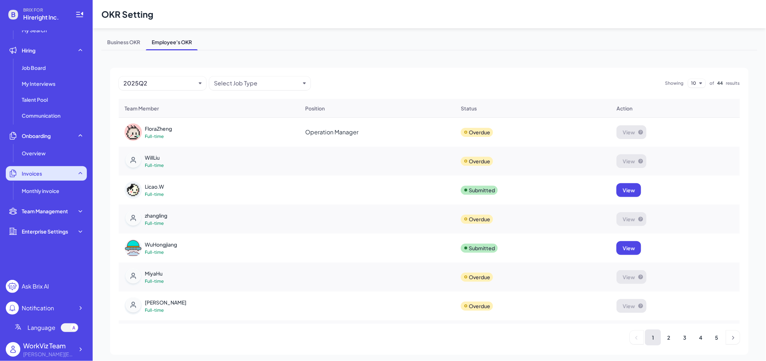
click at [70, 170] on div "Invoices" at bounding box center [46, 173] width 81 height 14
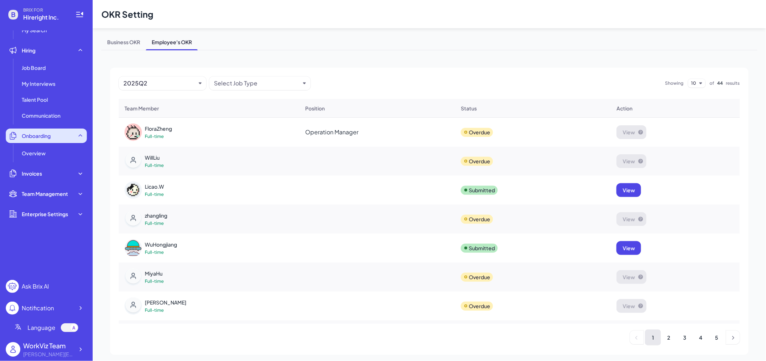
click at [71, 135] on div "Onboarding" at bounding box center [46, 136] width 81 height 14
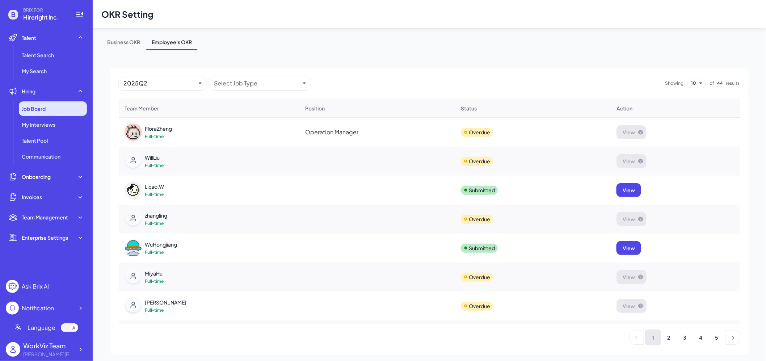
click at [45, 108] on span "Job Board" at bounding box center [34, 108] width 24 height 7
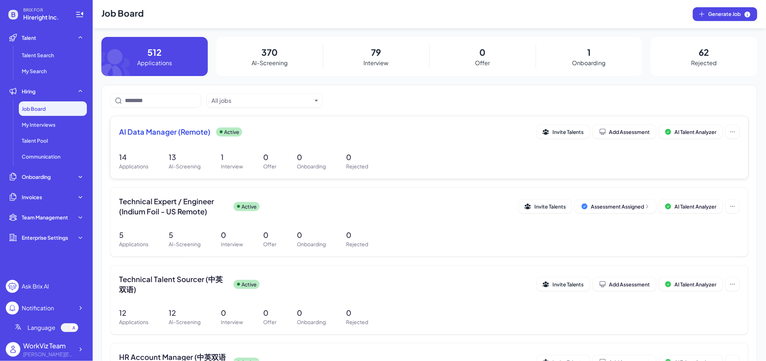
click at [697, 139] on div "AI Data Manager (Remote) Active Invite Talents Add Assessment AI Talent Analyzer" at bounding box center [429, 134] width 621 height 18
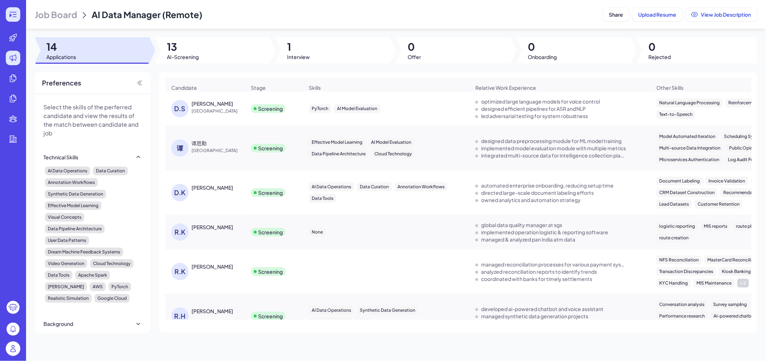
click at [10, 15] on icon at bounding box center [10, 16] width 2 height 4
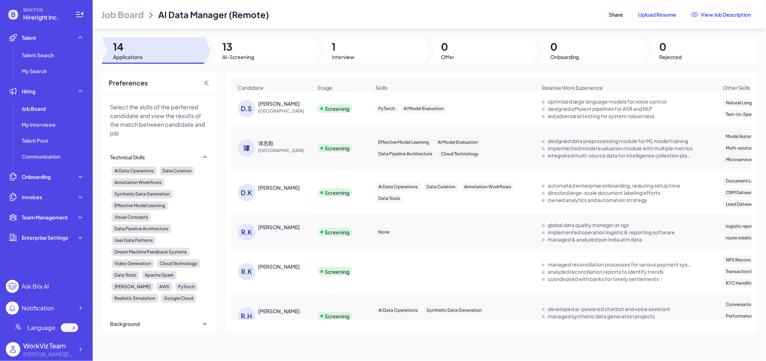
click at [58, 116] on ul "Job Board My Interviews Talent Pool Communication" at bounding box center [46, 132] width 81 height 62
click at [55, 110] on div "Job Board" at bounding box center [53, 108] width 68 height 14
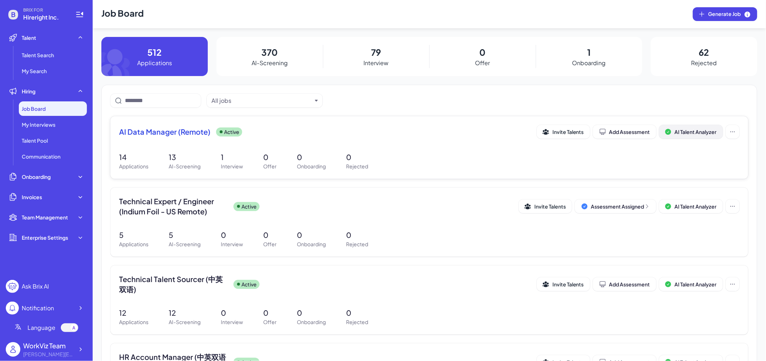
click at [691, 135] on span "AI Talent Analyzer" at bounding box center [696, 132] width 42 height 7
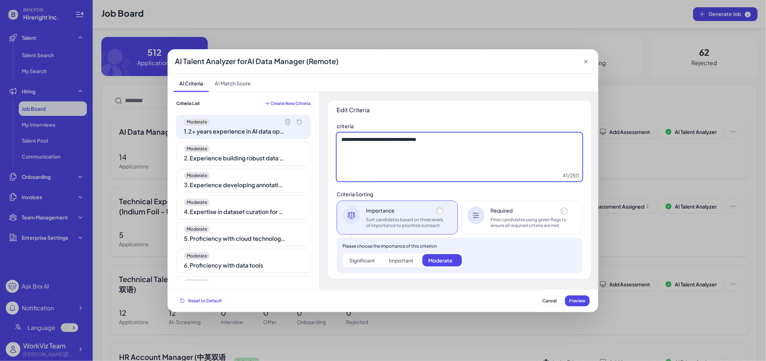
click at [392, 142] on textarea "**********" at bounding box center [460, 157] width 246 height 49
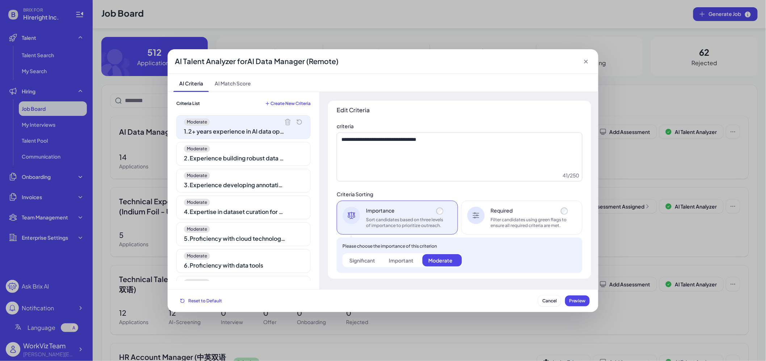
click at [219, 146] on div "Moderate" at bounding box center [243, 148] width 119 height 7
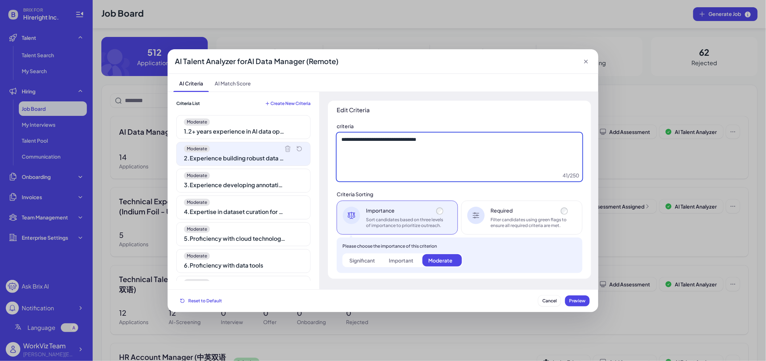
click at [418, 153] on textarea "**********" at bounding box center [460, 157] width 246 height 49
click at [510, 169] on textarea "**********" at bounding box center [460, 157] width 246 height 49
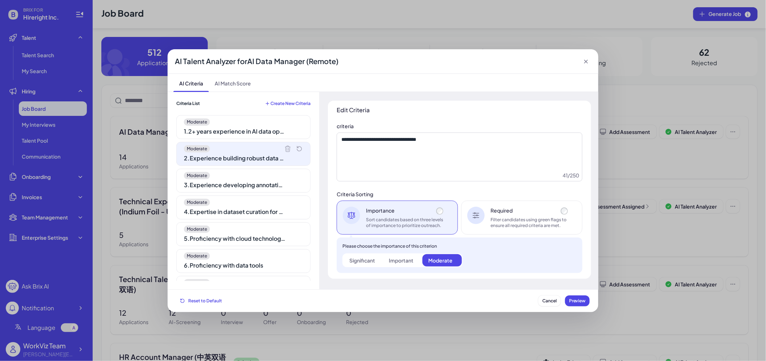
click at [586, 59] on icon at bounding box center [586, 61] width 7 height 7
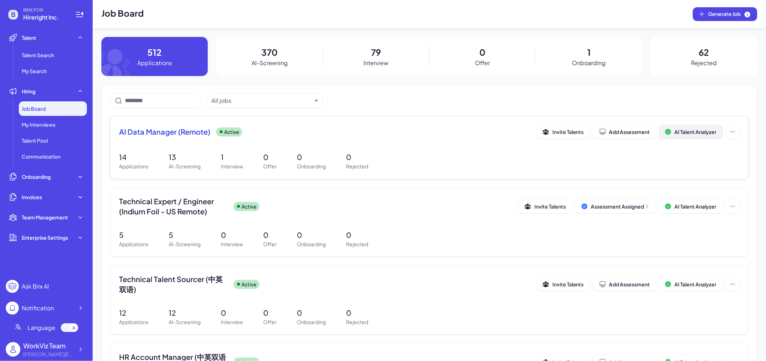
click at [700, 131] on span "AI Talent Analyzer" at bounding box center [696, 132] width 42 height 7
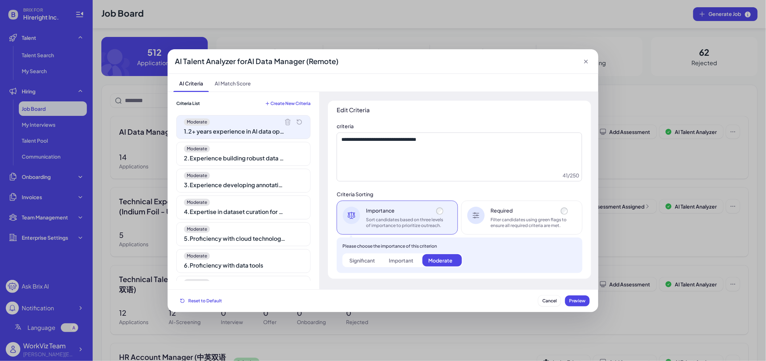
click at [584, 62] on icon at bounding box center [586, 61] width 7 height 7
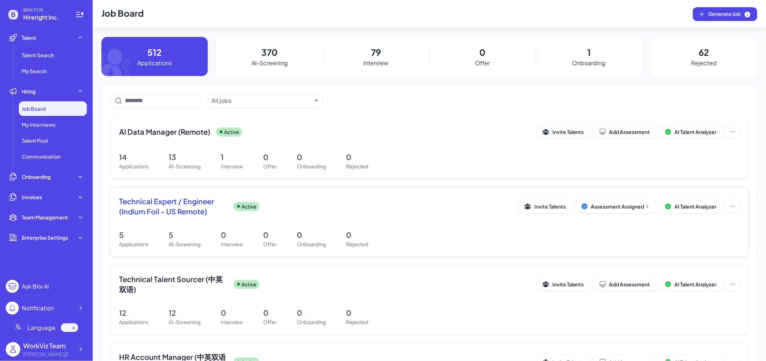
scroll to position [27, 0]
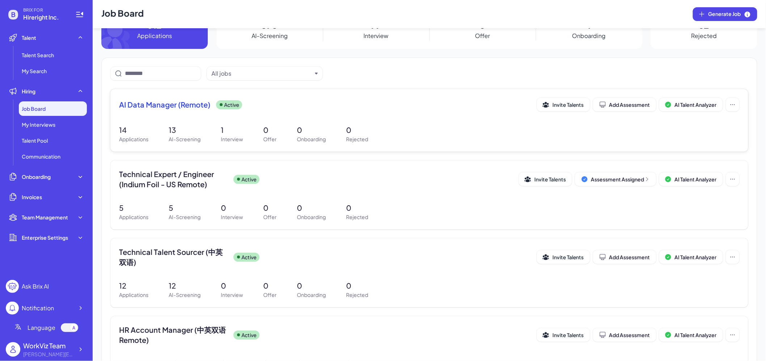
click at [183, 108] on span "AI Data Manager (Remote)" at bounding box center [164, 105] width 91 height 10
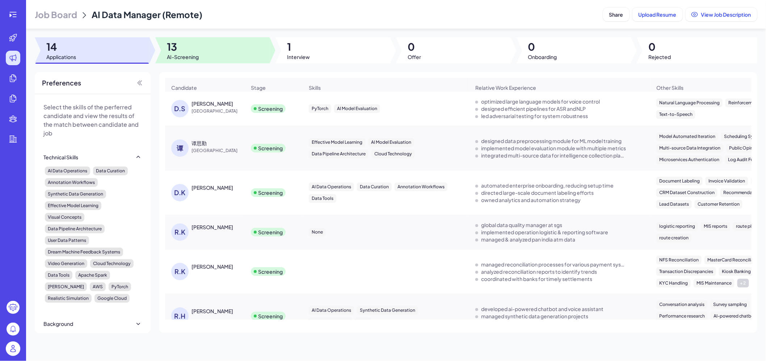
click at [186, 47] on span "13" at bounding box center [183, 46] width 32 height 13
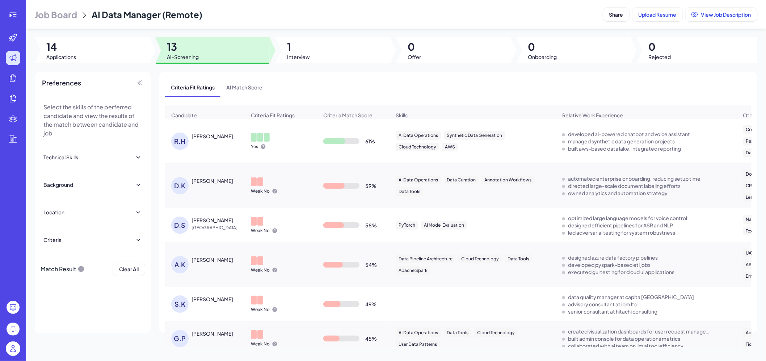
click at [200, 142] on div "R.H Roger Hukkeri" at bounding box center [208, 141] width 75 height 17
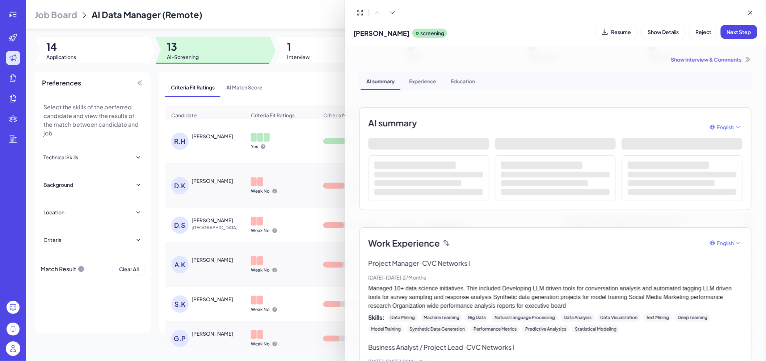
click at [713, 59] on div "Show Interview & Comments" at bounding box center [555, 59] width 392 height 7
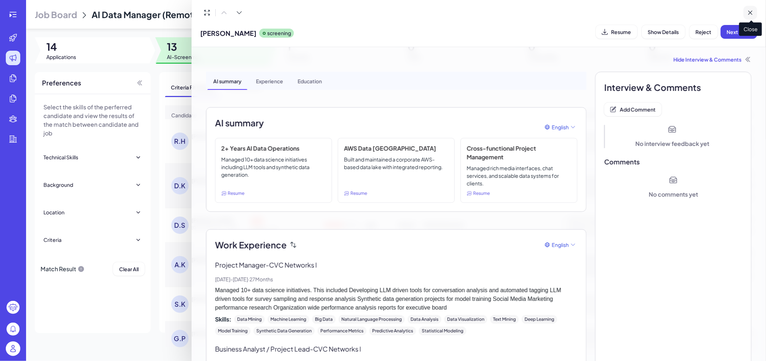
click at [752, 12] on icon at bounding box center [750, 12] width 7 height 7
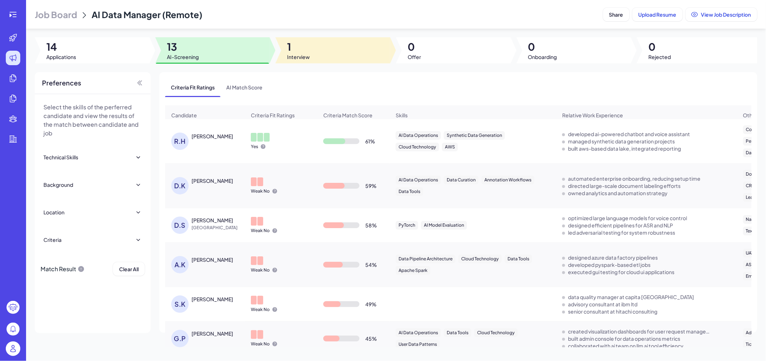
click at [353, 53] on div at bounding box center [333, 50] width 115 height 26
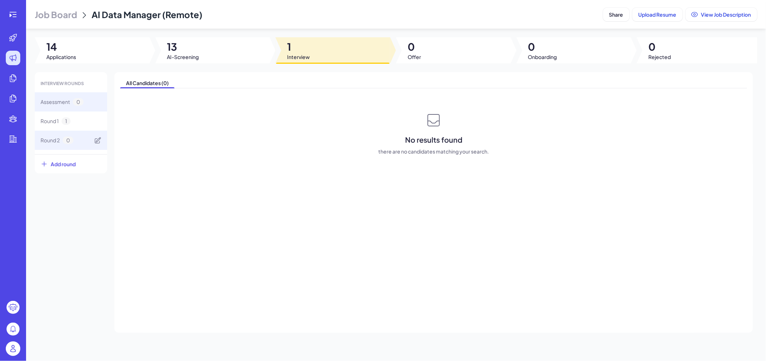
click at [48, 131] on div "Round 2 0" at bounding box center [71, 140] width 72 height 19
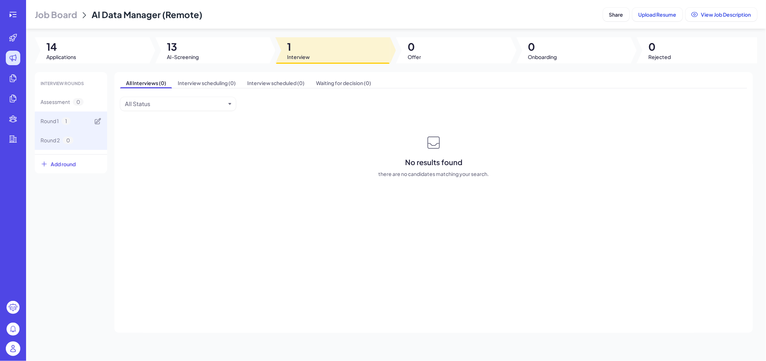
click at [48, 127] on div "Round 1 1" at bounding box center [71, 121] width 72 height 19
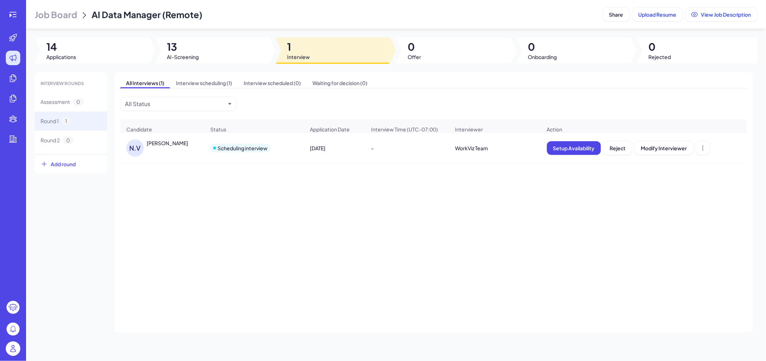
click at [74, 169] on button "Add round" at bounding box center [71, 163] width 72 height 19
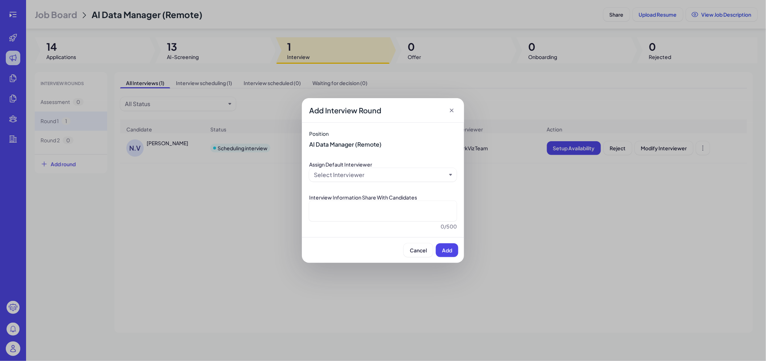
click at [371, 172] on div "Select Interviewer" at bounding box center [380, 175] width 133 height 9
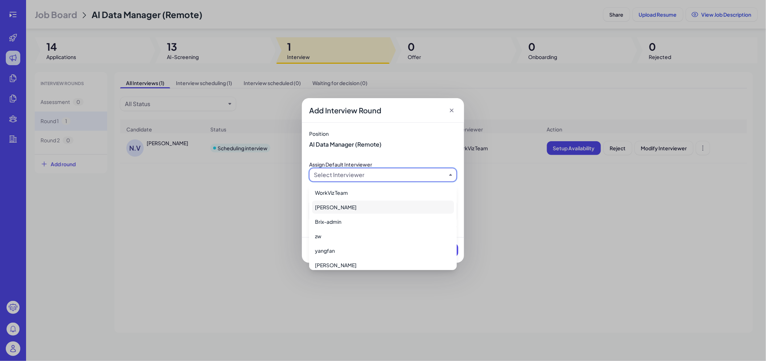
click at [353, 206] on div "Shuwei Yang" at bounding box center [383, 207] width 142 height 13
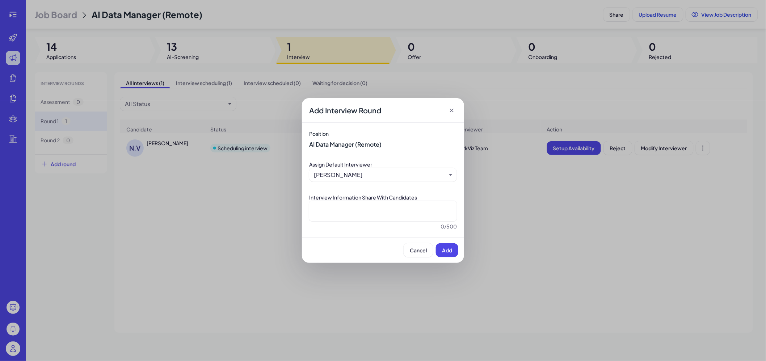
click at [342, 200] on label "Interview Information Share With Candidates" at bounding box center [363, 197] width 108 height 7
click at [344, 211] on textarea at bounding box center [383, 211] width 148 height 20
type textarea "*"
click at [415, 255] on button "Cancel" at bounding box center [418, 250] width 29 height 14
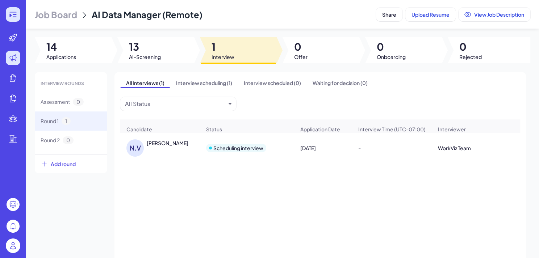
click at [12, 17] on icon at bounding box center [13, 14] width 9 height 9
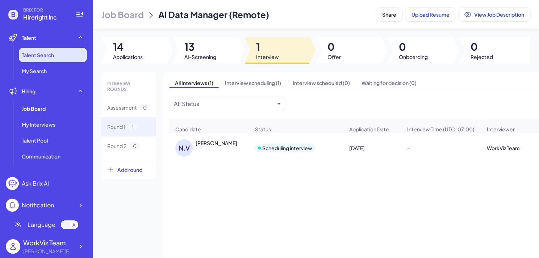
click at [72, 59] on li "Talent Search" at bounding box center [53, 55] width 68 height 14
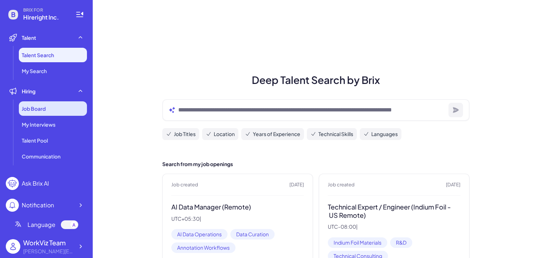
click at [33, 115] on div "Job Board" at bounding box center [53, 108] width 68 height 14
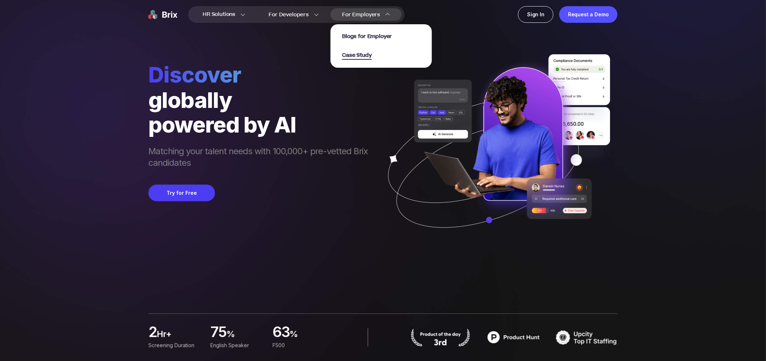
click at [357, 55] on span "Case Study" at bounding box center [357, 55] width 30 height 8
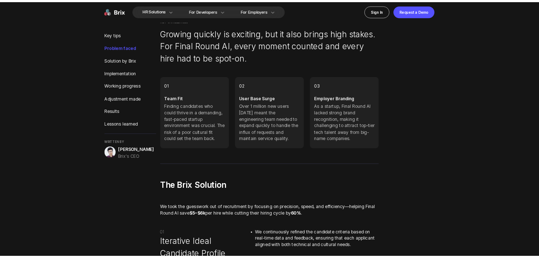
scroll to position [2314, 0]
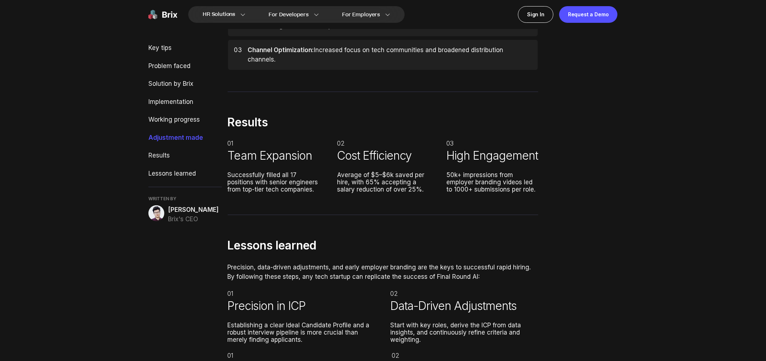
click at [406, 181] on div "Average of $5–$6k saved per hire, with 65% accepting a salary reduction of over…" at bounding box center [383, 182] width 92 height 22
drag, startPoint x: 365, startPoint y: 172, endPoint x: 428, endPoint y: 179, distance: 63.4
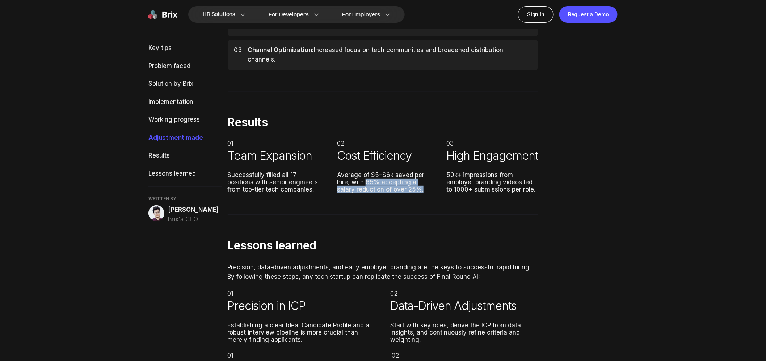
click at [428, 179] on div "Average of $5–$6k saved per hire, with 65% accepting a salary reduction of over…" at bounding box center [383, 182] width 92 height 22
click at [428, 180] on div "Average of $5–$6k saved per hire, with 65% accepting a salary reduction of over…" at bounding box center [383, 182] width 92 height 22
drag, startPoint x: 426, startPoint y: 181, endPoint x: 352, endPoint y: 172, distance: 74.3
click at [352, 172] on div "Average of $5–$6k saved per hire, with 65% accepting a salary reduction of over…" at bounding box center [383, 182] width 92 height 22
click at [367, 183] on div "Average of $5–$6k saved per hire, with 65% accepting a salary reduction of over…" at bounding box center [383, 182] width 92 height 22
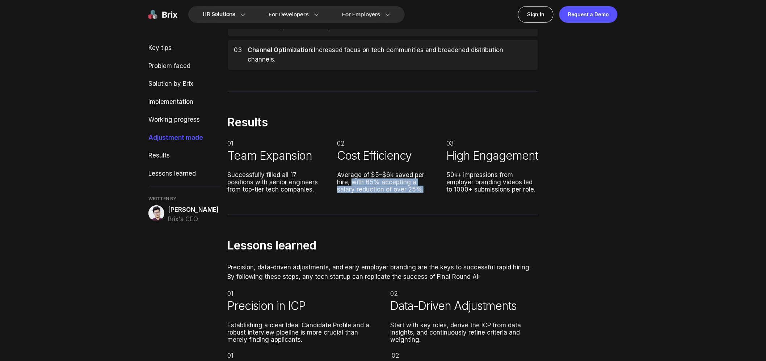
drag, startPoint x: 353, startPoint y: 174, endPoint x: 425, endPoint y: 182, distance: 72.5
click at [425, 183] on div "Average of $5–$6k saved per hire, with 65% accepting a salary reduction of over…" at bounding box center [383, 182] width 92 height 22
click at [425, 182] on div "Average of $5–$6k saved per hire, with 65% accepting a salary reduction of over…" at bounding box center [383, 182] width 92 height 22
drag, startPoint x: 424, startPoint y: 182, endPoint x: 351, endPoint y: 172, distance: 73.4
click at [351, 172] on div "Average of $5–$6k saved per hire, with 65% accepting a salary reduction of over…" at bounding box center [383, 182] width 92 height 22
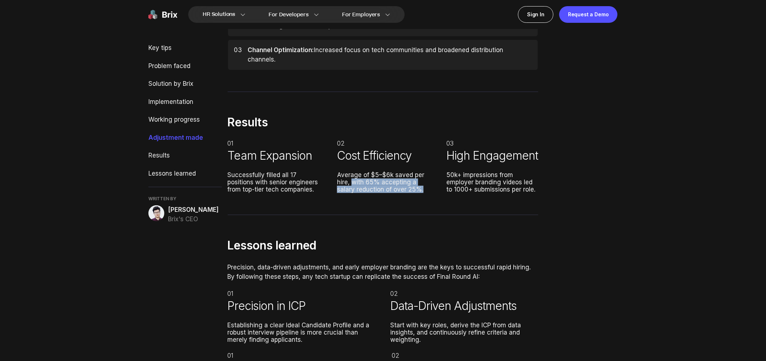
click at [351, 172] on div "Average of $5–$6k saved per hire, with 65% accepting a salary reduction of over…" at bounding box center [383, 182] width 92 height 22
drag, startPoint x: 350, startPoint y: 173, endPoint x: 434, endPoint y: 182, distance: 84.8
click at [434, 182] on div "01 Team Expansion Successfully filled all 17 positions with senior engineers fr…" at bounding box center [383, 166] width 311 height 53
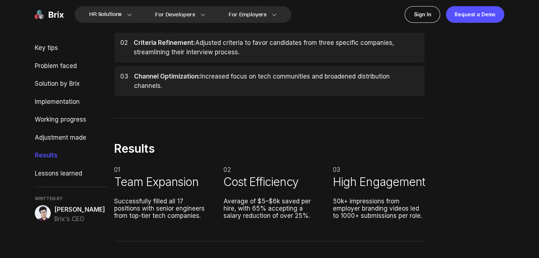
scroll to position [2338, 0]
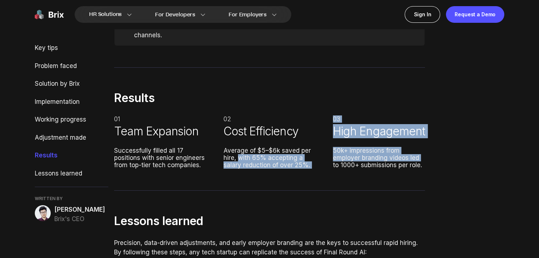
drag, startPoint x: 237, startPoint y: 148, endPoint x: 326, endPoint y: 156, distance: 88.7
click at [326, 156] on div "01 Team Expansion Successfully filled all 17 positions with senior engineers fr…" at bounding box center [269, 142] width 311 height 53
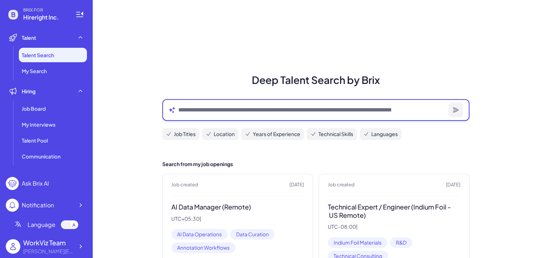
click at [199, 112] on textarea at bounding box center [311, 110] width 267 height 9
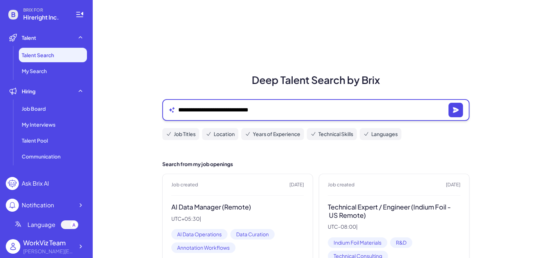
type textarea "**********"
